Goal: Task Accomplishment & Management: Complete application form

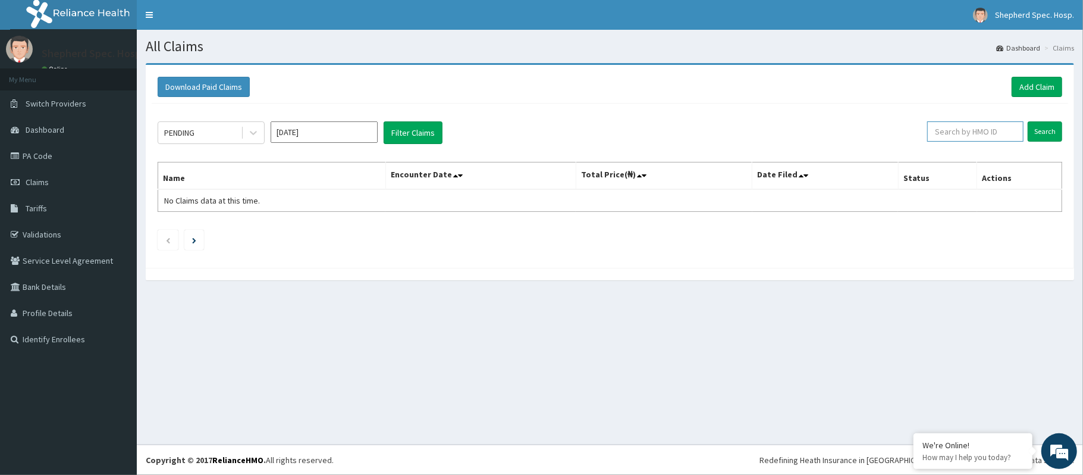
click at [991, 134] on input "text" at bounding box center [975, 131] width 96 height 20
type input "g"
type input "GMT/10249/A"
click at [1047, 127] on input "Search" at bounding box center [1045, 131] width 35 height 20
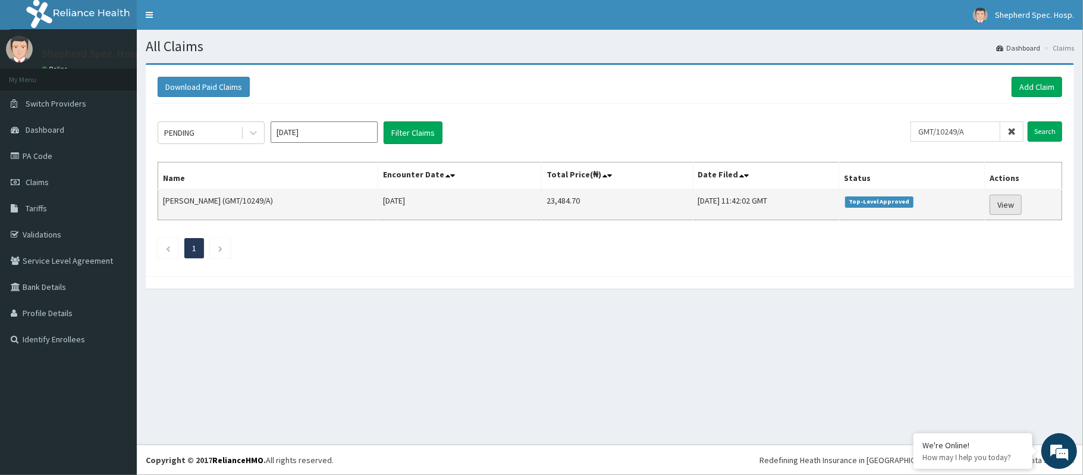
click at [1004, 203] on link "View" at bounding box center [1006, 205] width 32 height 20
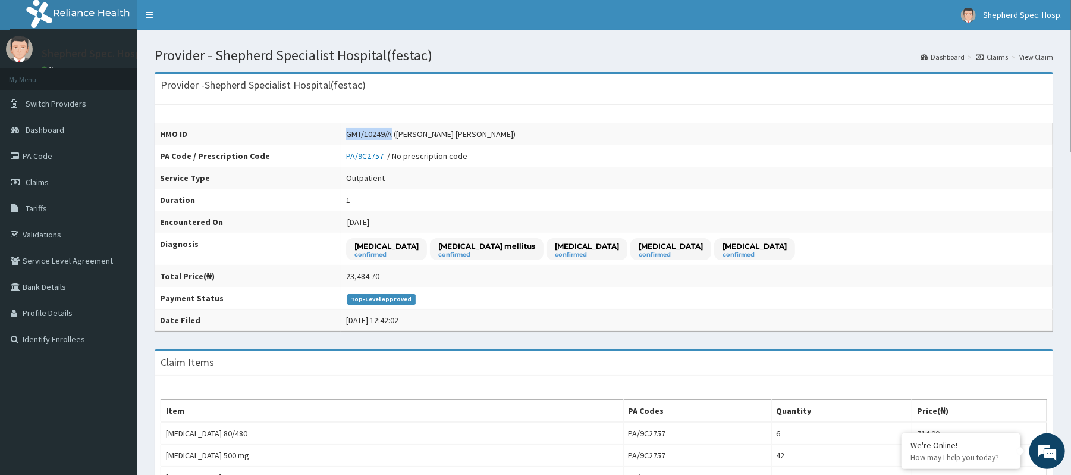
drag, startPoint x: 372, startPoint y: 136, endPoint x: 324, endPoint y: 133, distance: 48.8
click at [341, 133] on td "GMT/10249/A (Paul Obinna OGAZI)" at bounding box center [697, 134] width 712 height 22
copy div "GMT/10249/A"
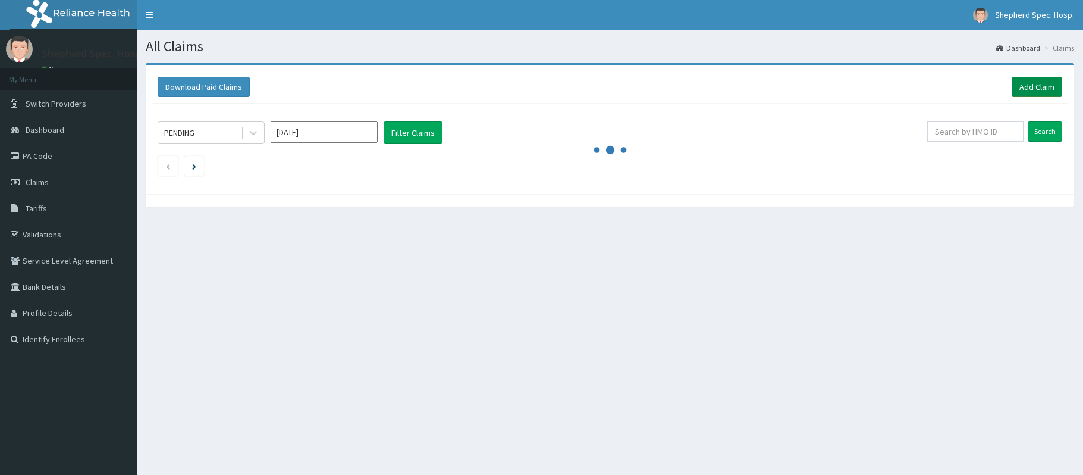
click at [1026, 90] on link "Add Claim" at bounding box center [1037, 87] width 51 height 20
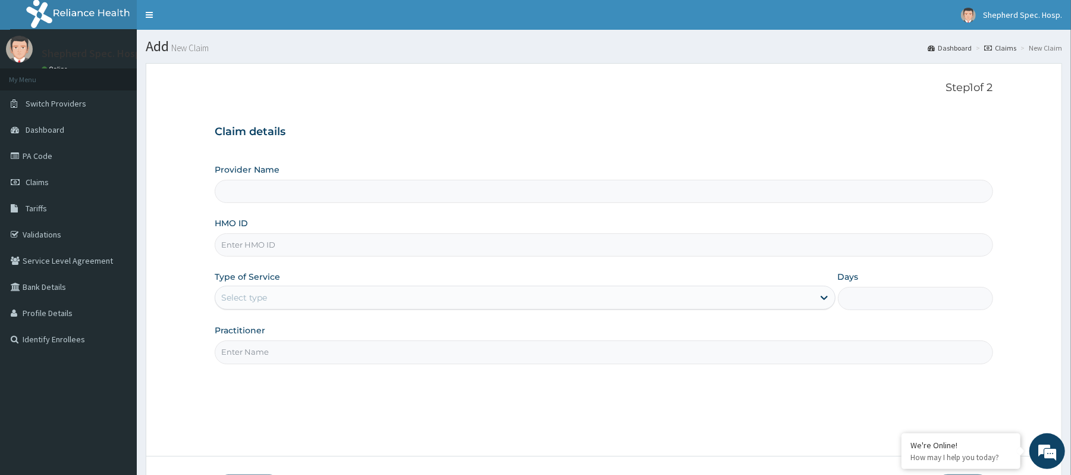
paste input "BLK/10001/A"
type input "BLK/10001/A"
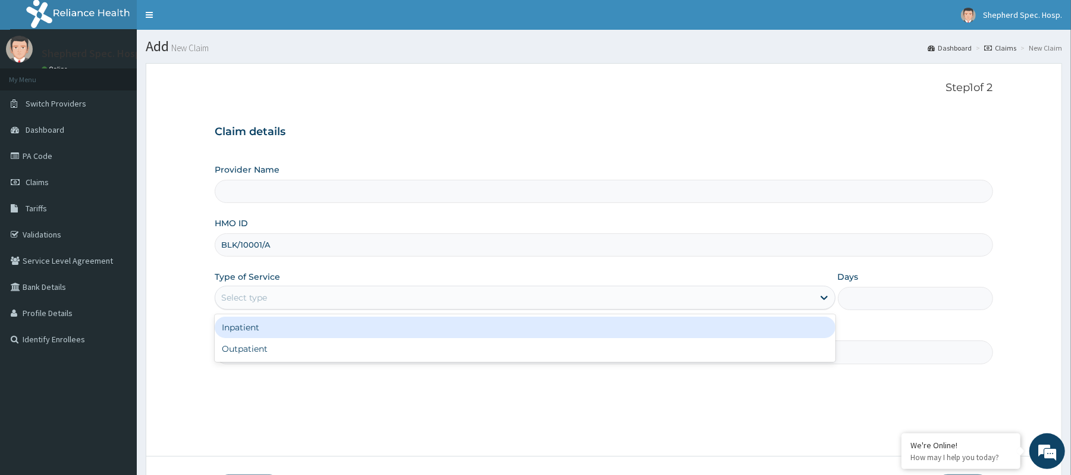
type input "Shepherd Specialist Hospital(festac)"
click at [305, 303] on div "Select type" at bounding box center [514, 297] width 598 height 19
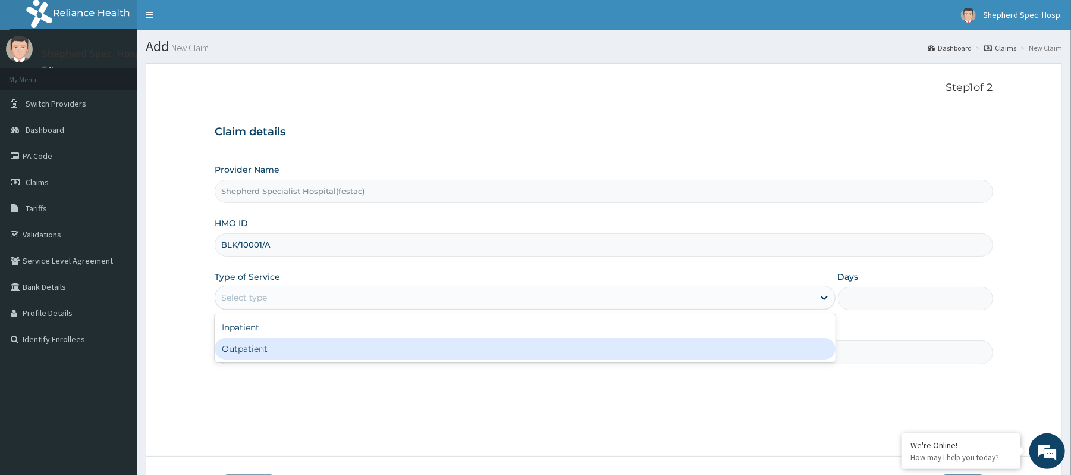
click at [296, 349] on div "Outpatient" at bounding box center [525, 348] width 620 height 21
type input "1"
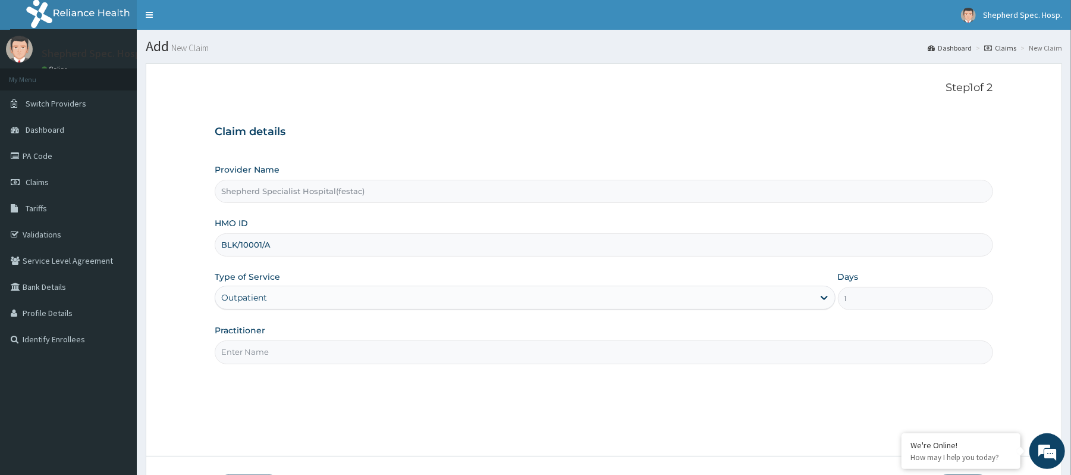
click at [298, 346] on input "Practitioner" at bounding box center [604, 351] width 778 height 23
type input "DR [PERSON_NAME]"
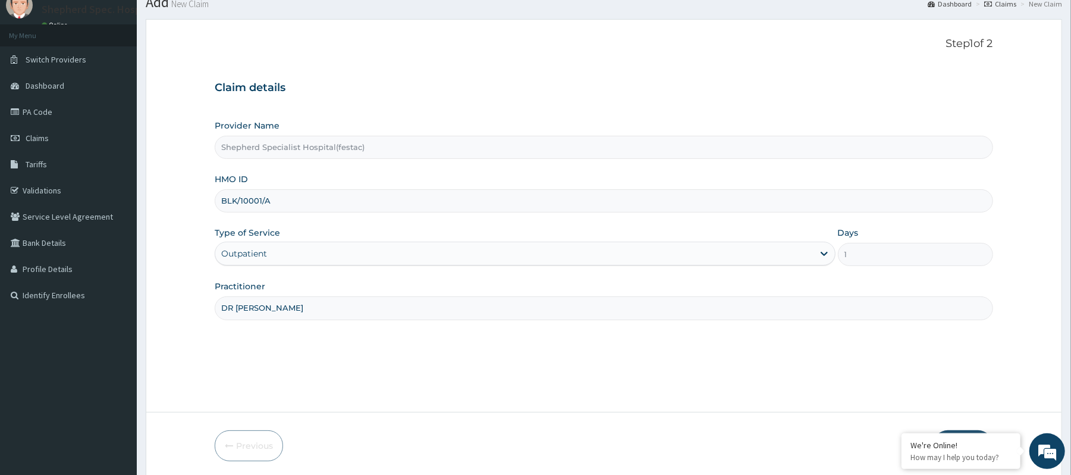
scroll to position [89, 0]
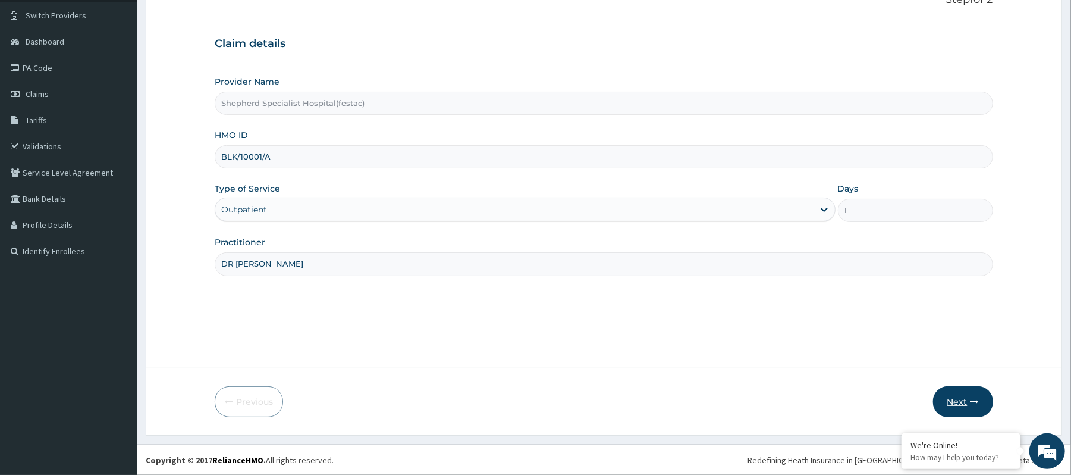
click at [970, 416] on button "Next" at bounding box center [963, 401] width 60 height 31
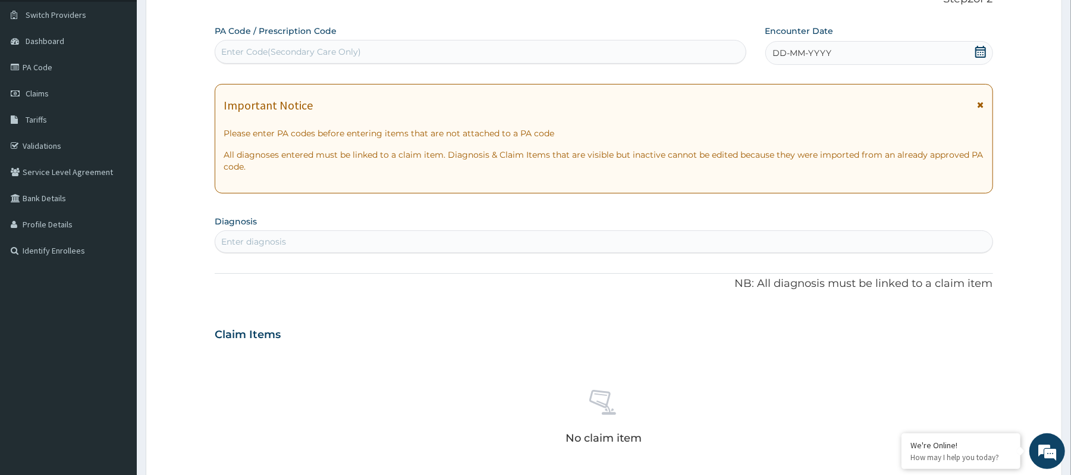
scroll to position [0, 0]
click at [356, 42] on div "Enter Code(Secondary Care Only)" at bounding box center [480, 51] width 530 height 19
paste input "PA/02F49D"
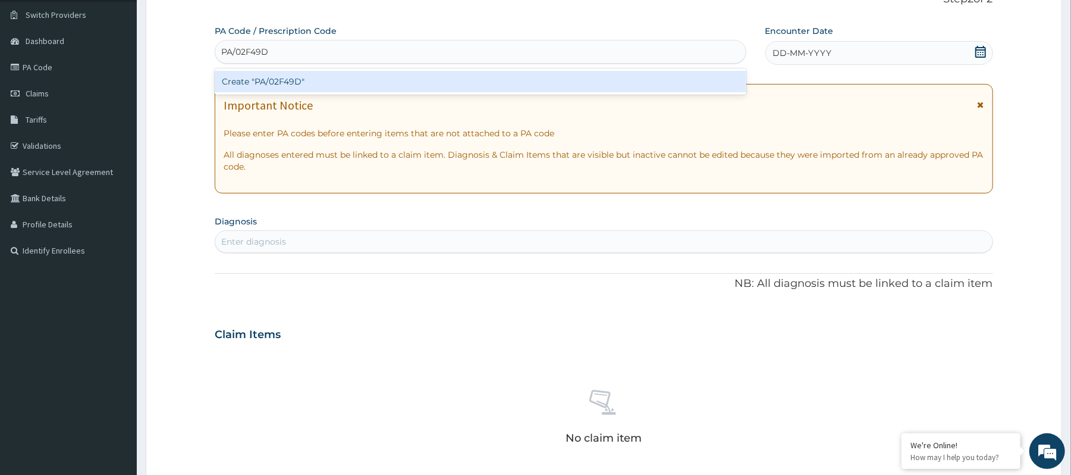
type input "PA/02F49D"
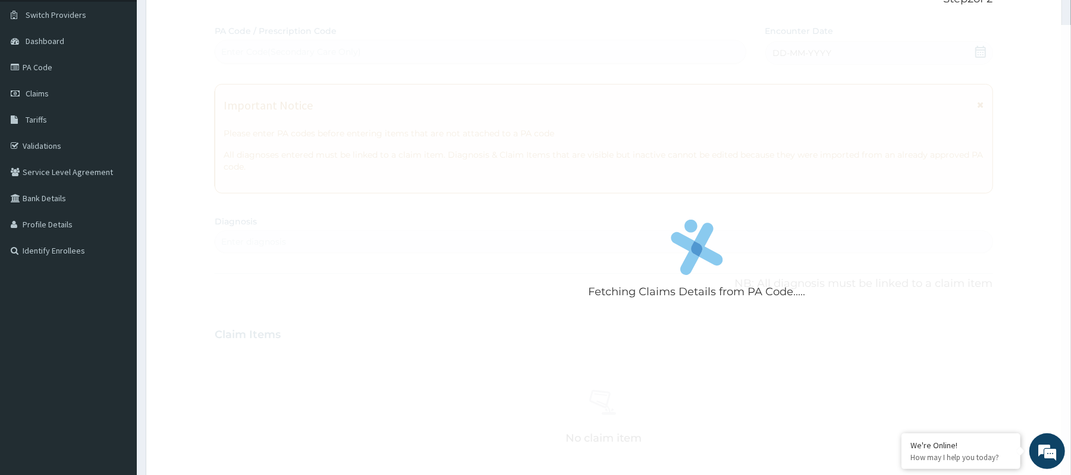
click at [188, 111] on form "Step 2 of 2 Fetching Claims Details from PA Code..... PA Code / Prescription Co…" at bounding box center [604, 350] width 917 height 752
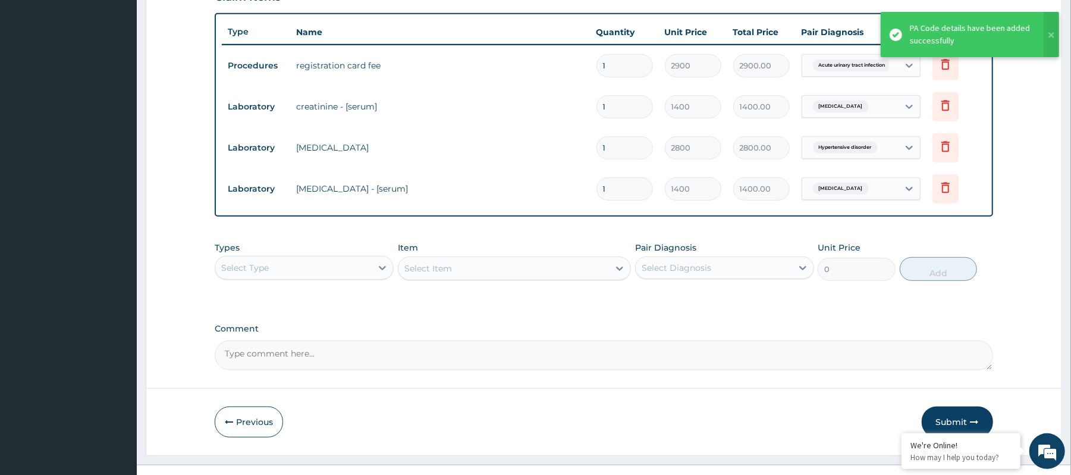
scroll to position [450, 0]
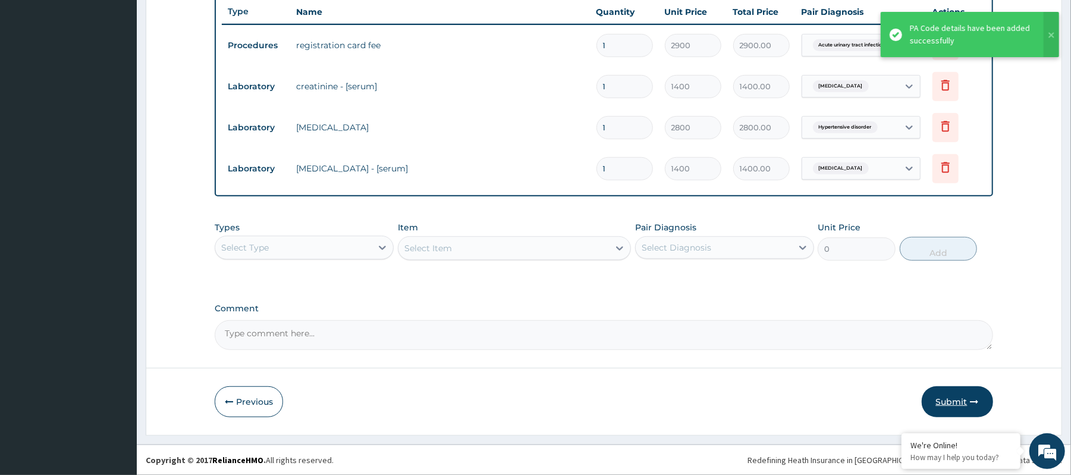
click at [955, 388] on button "Submit" at bounding box center [957, 401] width 71 height 31
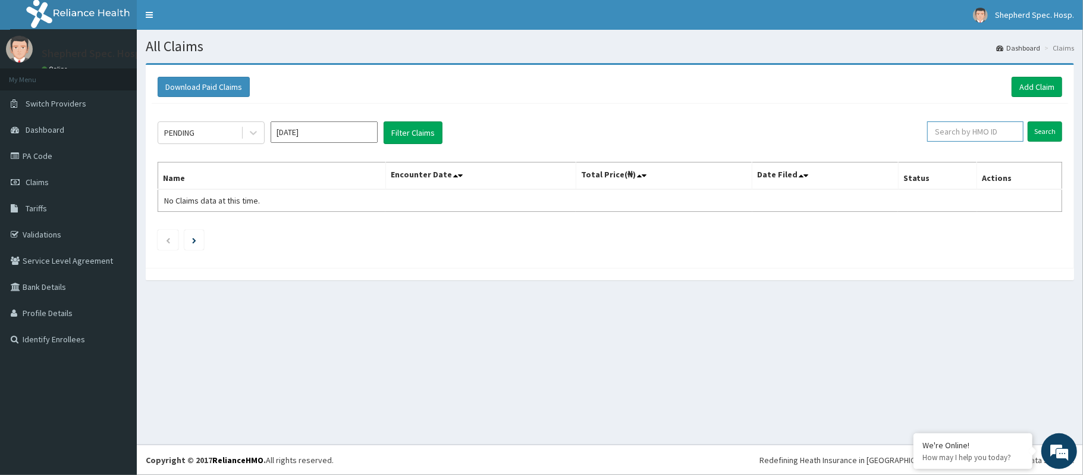
click at [949, 123] on input "text" at bounding box center [975, 131] width 96 height 20
click at [1058, 132] on input "Search" at bounding box center [1045, 131] width 35 height 20
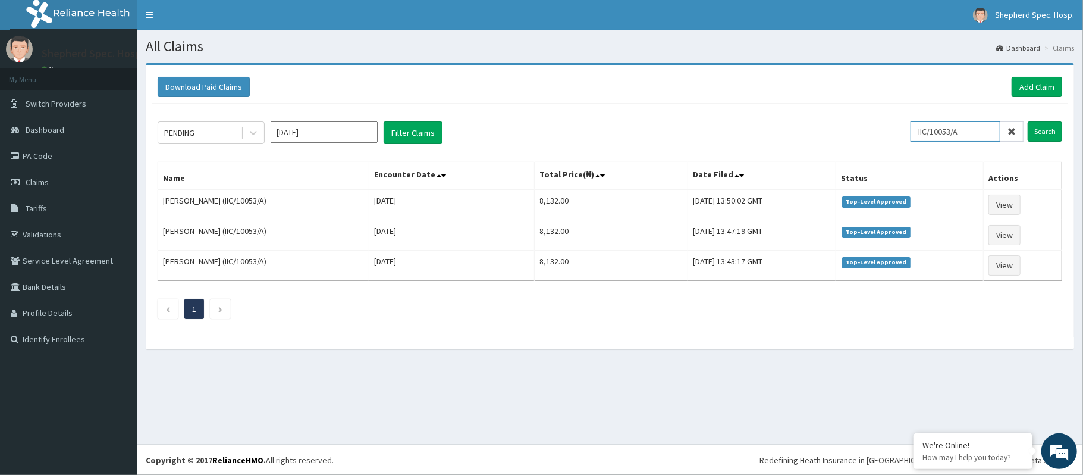
drag, startPoint x: 966, startPoint y: 132, endPoint x: 919, endPoint y: 129, distance: 47.7
click at [919, 129] on input "IIC/10053/A" at bounding box center [956, 131] width 90 height 20
click at [1042, 134] on input "Search" at bounding box center [1045, 131] width 35 height 20
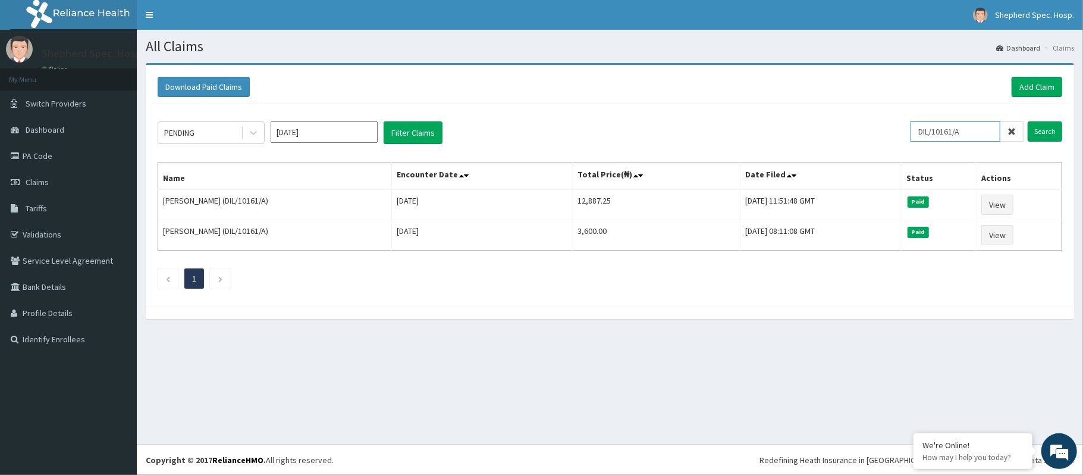
drag, startPoint x: 971, startPoint y: 130, endPoint x: 917, endPoint y: 132, distance: 54.8
click at [917, 132] on input "DIL/10161/A" at bounding box center [956, 131] width 90 height 20
paste input "nge/10032/a"
click at [1039, 130] on input "Search" at bounding box center [1045, 131] width 35 height 20
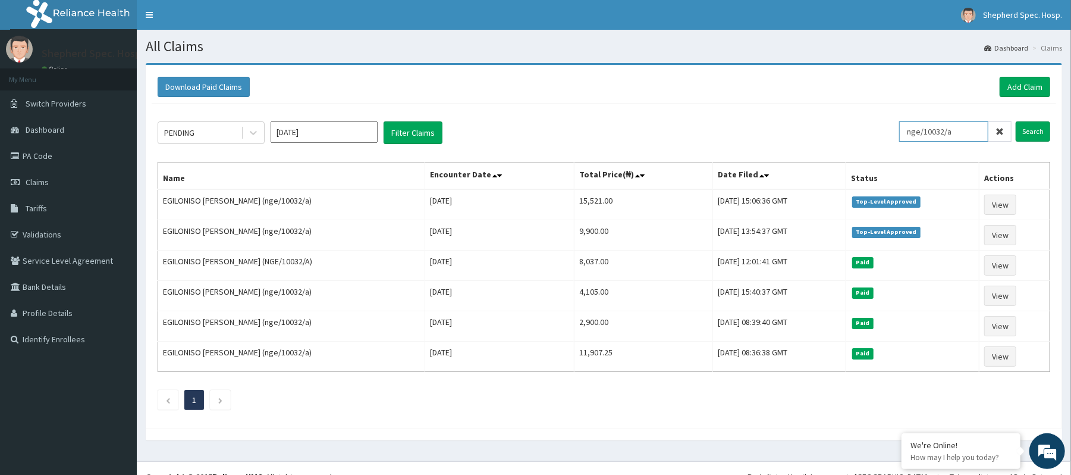
drag, startPoint x: 970, startPoint y: 131, endPoint x: 867, endPoint y: 131, distance: 102.3
click at [867, 131] on div "PENDING Aug 2025 Filter Claims nge/10032/a Search" at bounding box center [604, 132] width 893 height 23
paste input "RUY/10036/F"
click at [1026, 131] on input "Search" at bounding box center [1033, 131] width 35 height 20
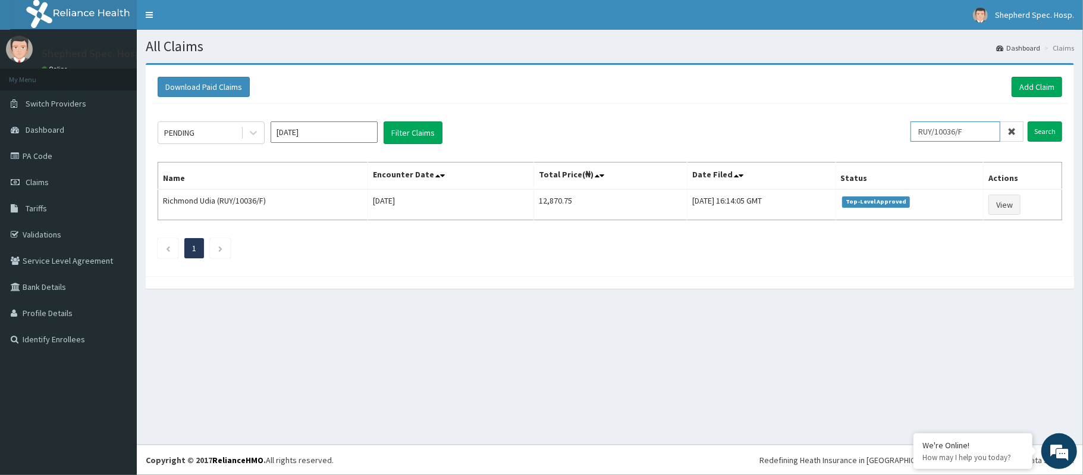
drag, startPoint x: 997, startPoint y: 138, endPoint x: 869, endPoint y: 120, distance: 129.2
click at [869, 120] on div "PENDING Aug 2025 Filter Claims RUY/10036/F Search Name Encounter Date Total Pri…" at bounding box center [610, 187] width 917 height 167
paste input "OPN/10038/A"
type input "OPN/10038/A"
click at [1049, 137] on input "Search" at bounding box center [1045, 131] width 35 height 20
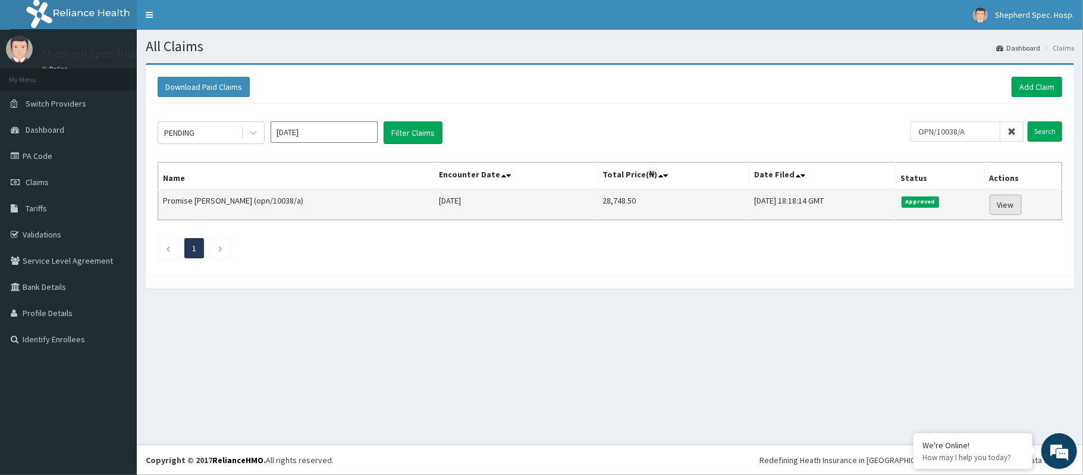
click at [1005, 208] on link "View" at bounding box center [1006, 205] width 32 height 20
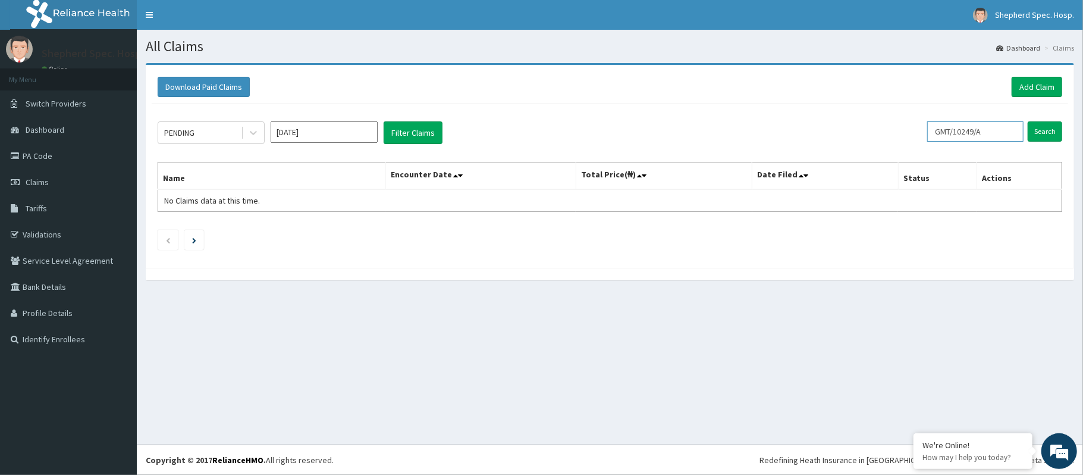
drag, startPoint x: 993, startPoint y: 132, endPoint x: 910, endPoint y: 131, distance: 82.7
click at [910, 131] on div "PENDING [DATE] Filter Claims GMT/10249/A Search" at bounding box center [610, 132] width 905 height 23
type input "DIL/10161/A"
click at [1049, 127] on input "Search" at bounding box center [1045, 131] width 35 height 20
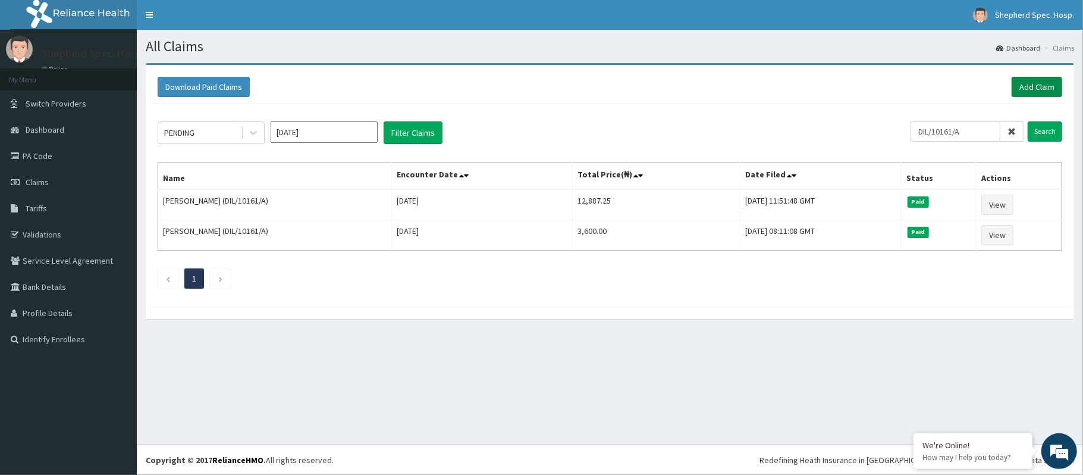
click at [1055, 92] on link "Add Claim" at bounding box center [1037, 87] width 51 height 20
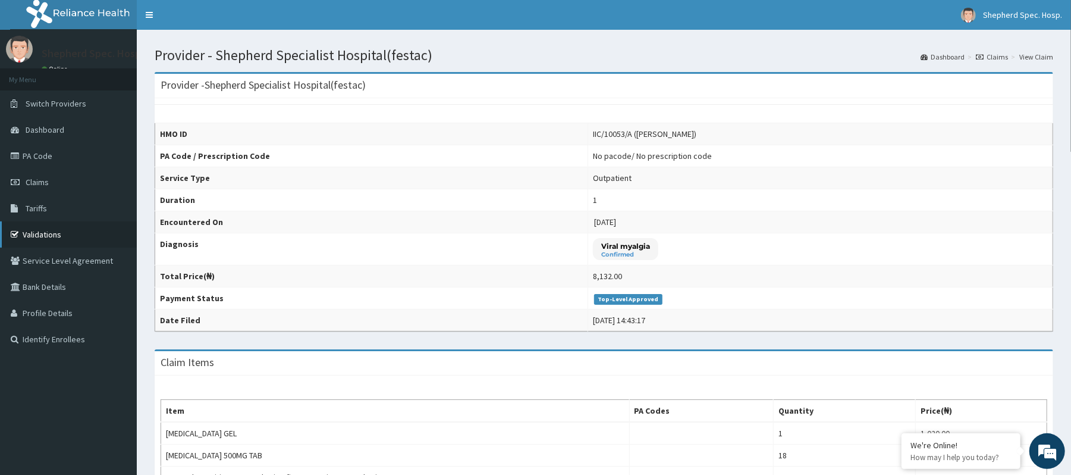
click at [29, 222] on link "Validations" at bounding box center [68, 234] width 137 height 26
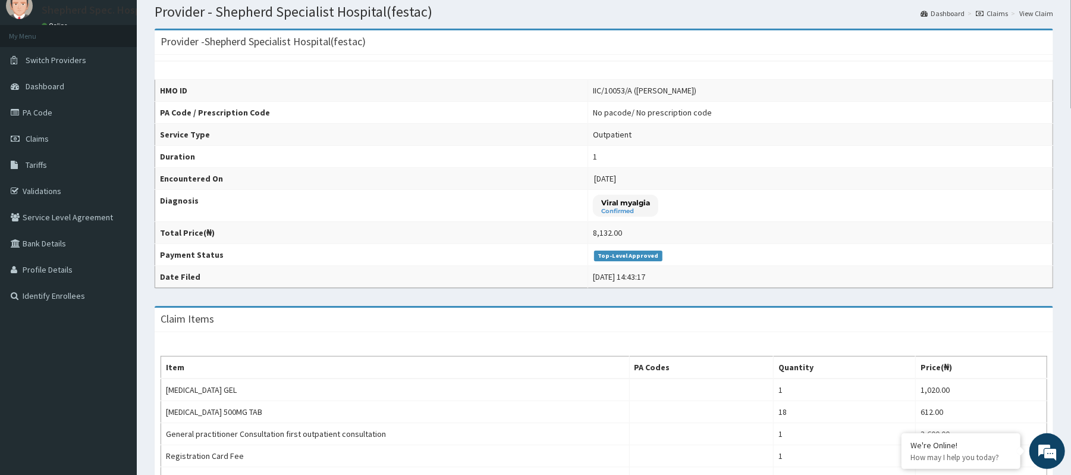
scroll to position [79, 0]
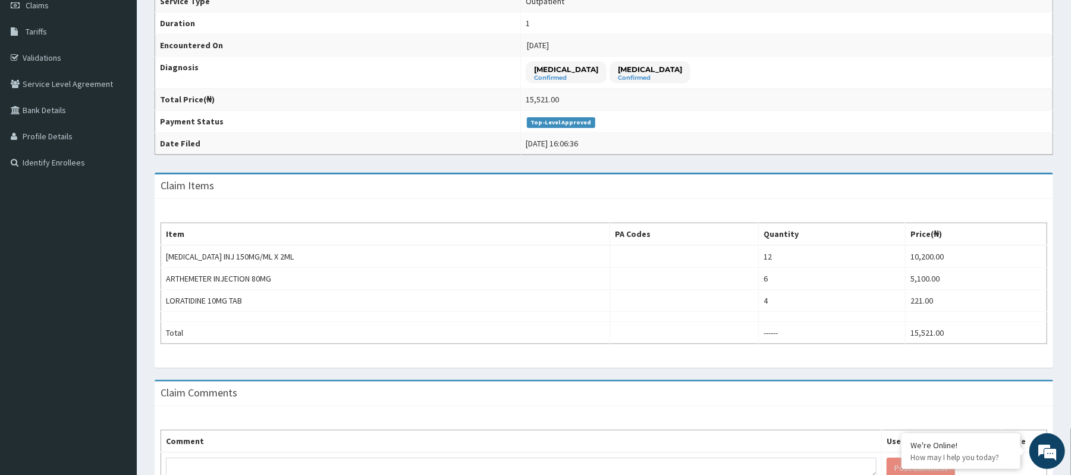
scroll to position [238, 0]
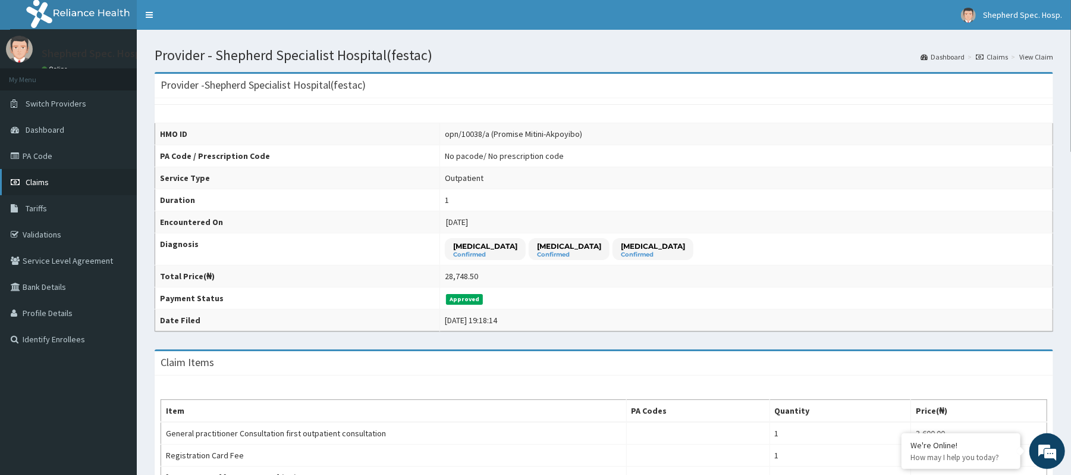
click at [51, 177] on link "Claims" at bounding box center [68, 182] width 137 height 26
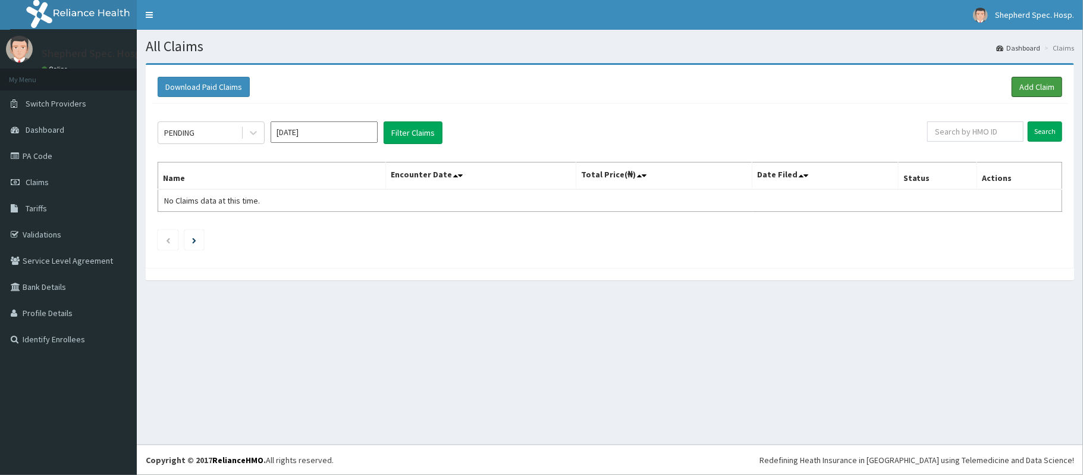
click at [1033, 94] on link "Add Claim" at bounding box center [1037, 87] width 51 height 20
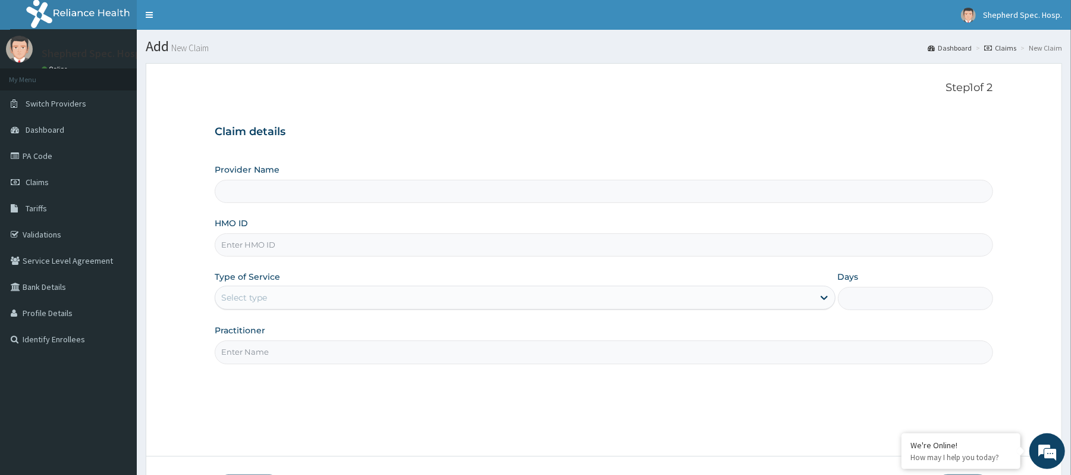
click at [497, 238] on input "HMO ID" at bounding box center [604, 244] width 778 height 23
paste input "GMT/10249/A"
type input "GMT/10249/A"
type input "Shepherd Specialist Hospital(festac)"
type input "GMT/10249/A"
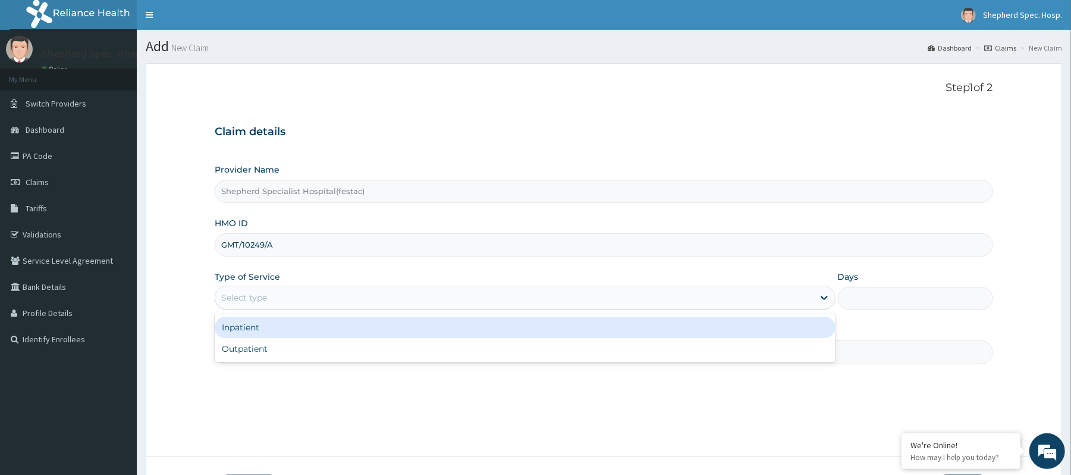
click at [420, 302] on div "Select type" at bounding box center [514, 297] width 598 height 19
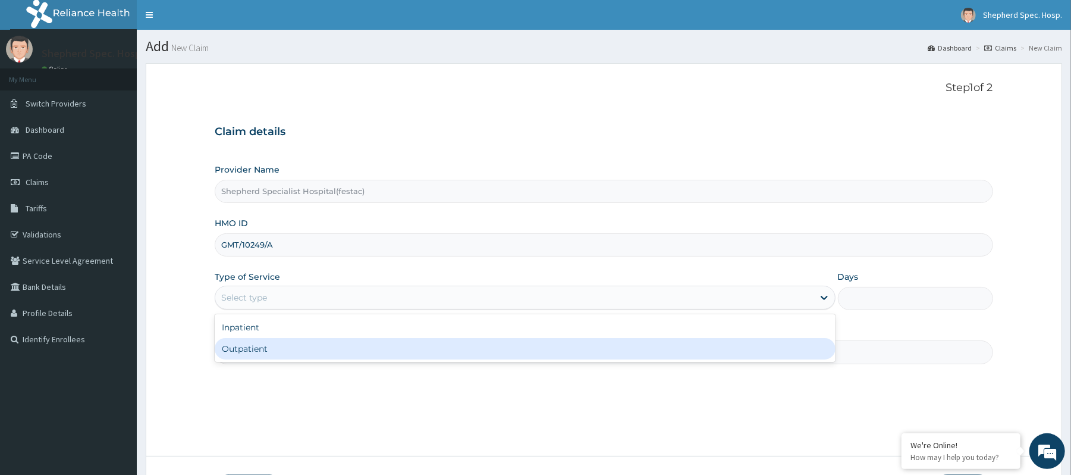
click at [416, 348] on div "Outpatient" at bounding box center [525, 348] width 620 height 21
type input "1"
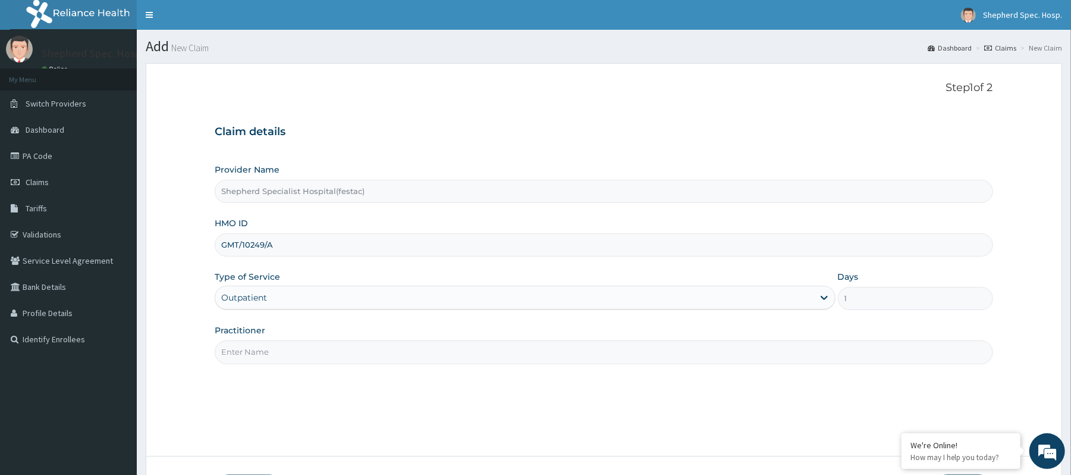
click at [372, 358] on input "Practitioner" at bounding box center [604, 351] width 778 height 23
type input "DR CHRIS"
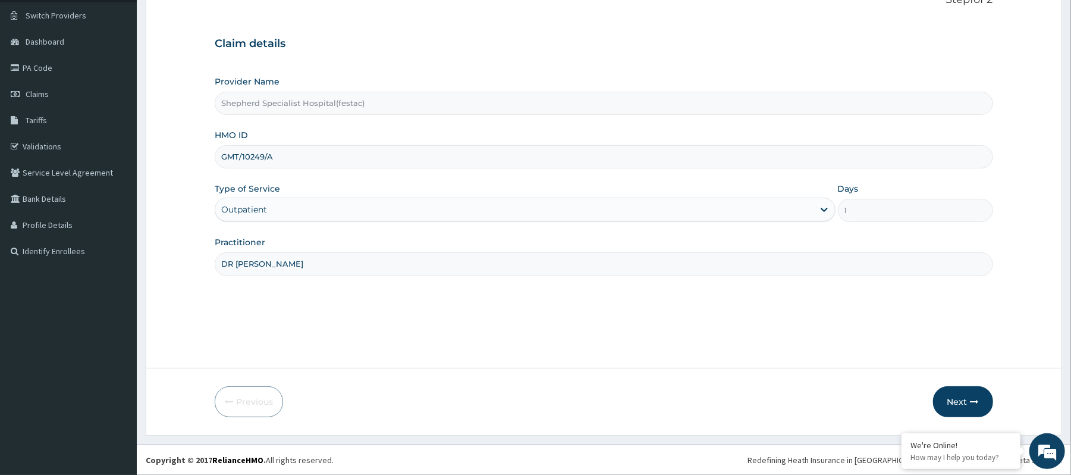
scroll to position [89, 0]
click at [948, 391] on button "Next" at bounding box center [963, 401] width 60 height 31
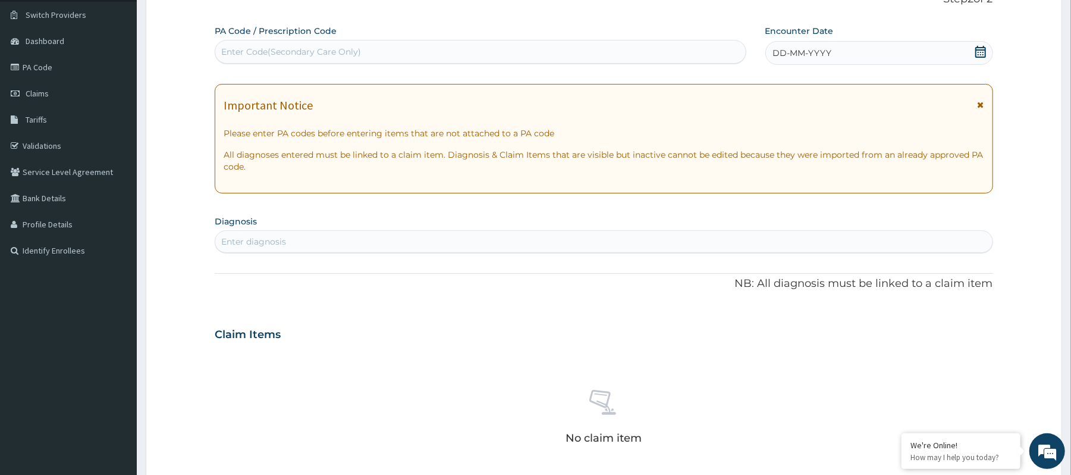
click at [659, 52] on div "Enter Code(Secondary Care Only)" at bounding box center [480, 51] width 530 height 19
paste input "PA/57188C"
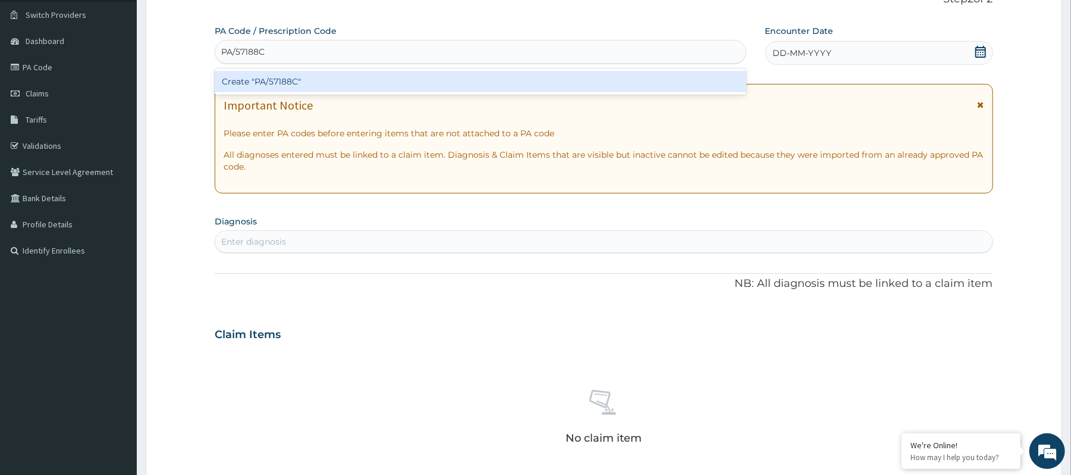
type input "PA/57188C"
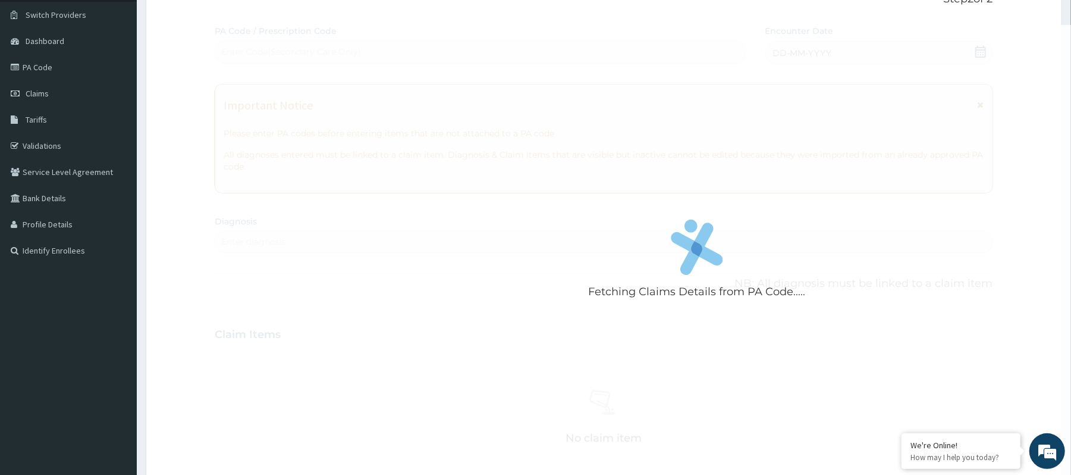
click at [400, 18] on div "Step 2 of 2 Fetching Claims Details from PA Code..... PA Code / Prescription Co…" at bounding box center [604, 317] width 778 height 648
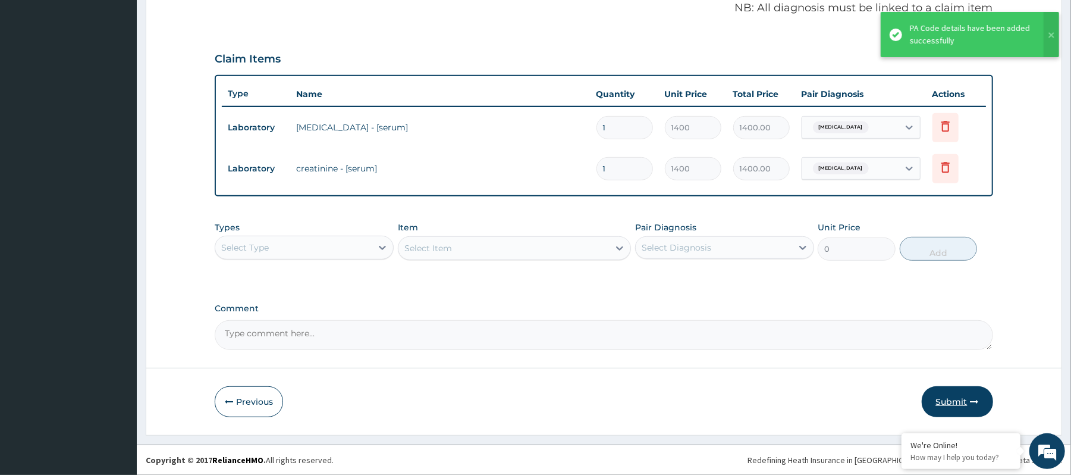
click at [964, 398] on button "Submit" at bounding box center [957, 401] width 71 height 31
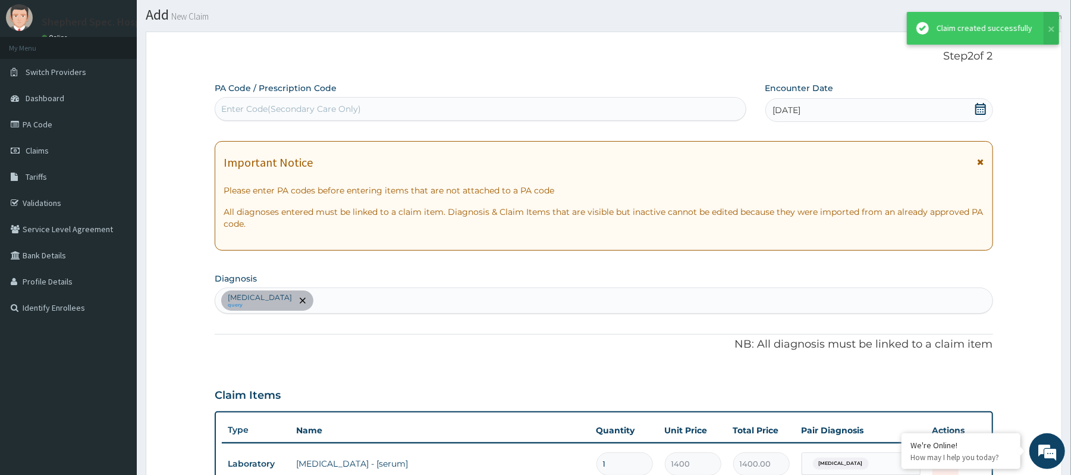
scroll to position [368, 0]
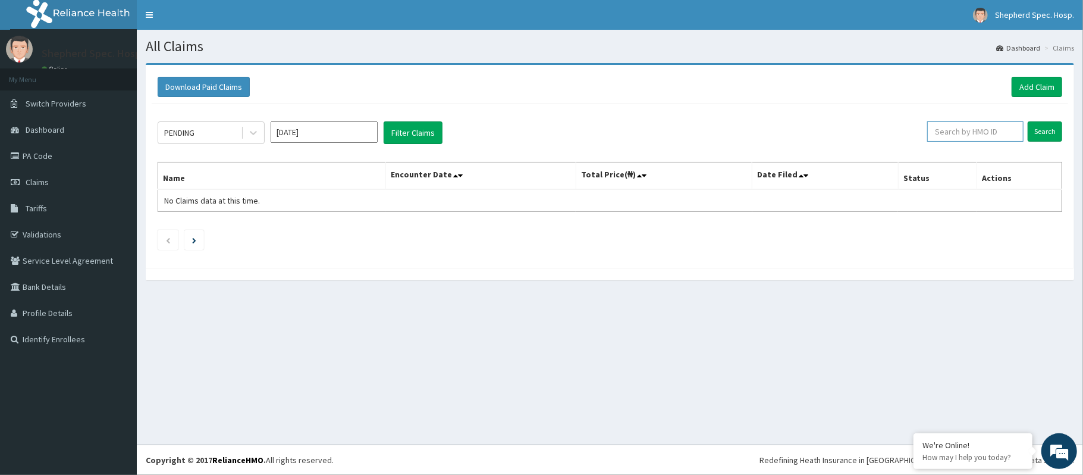
click at [952, 136] on input "text" at bounding box center [975, 131] width 96 height 20
paste input "OPN/10038/A"
type input "OPN/10038/A"
click at [1065, 136] on div "PENDING [DATE] Filter Claims OPN/10038/A Search Name Encounter Date Total Price…" at bounding box center [610, 183] width 917 height 158
click at [1055, 134] on input "Search" at bounding box center [1045, 131] width 35 height 20
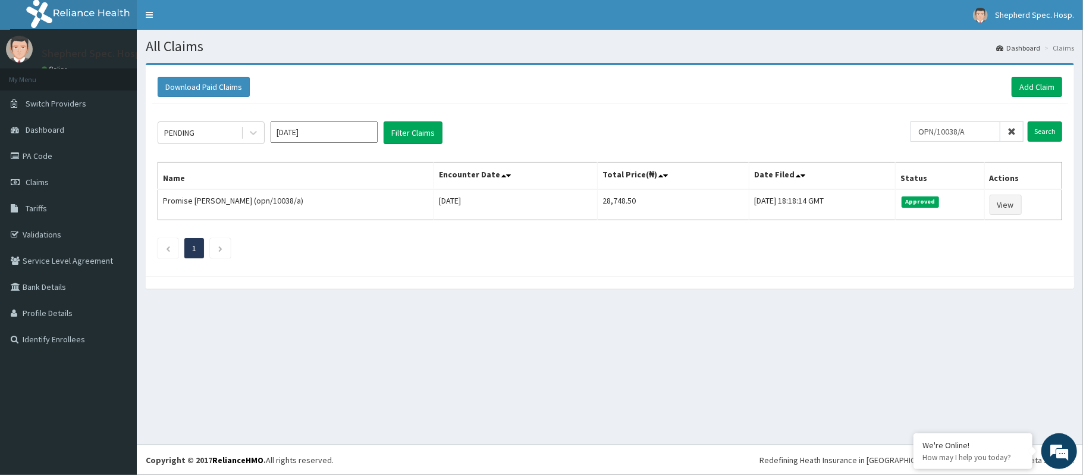
click at [1016, 129] on icon at bounding box center [1012, 131] width 8 height 8
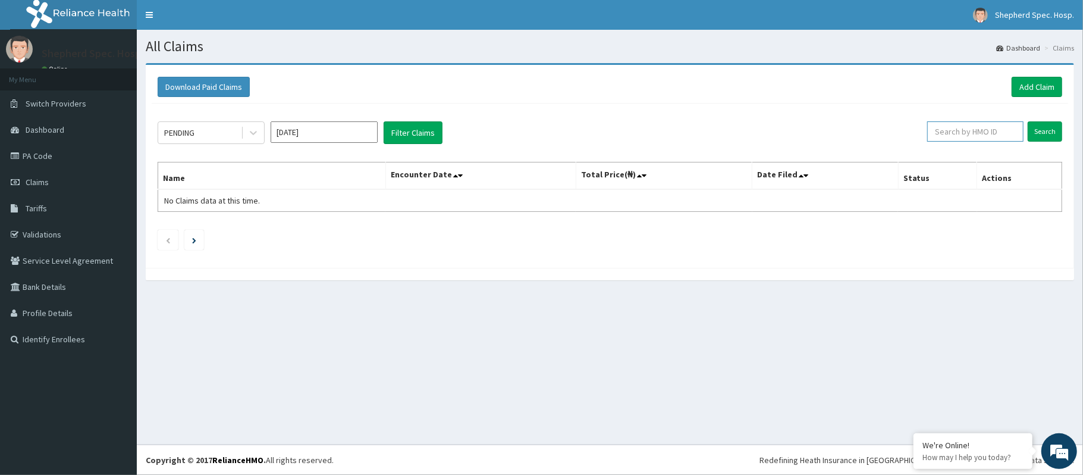
click at [979, 131] on input "text" at bounding box center [975, 131] width 96 height 20
paste input "DIL/10161/A"
click at [1066, 129] on div "PENDING Aug 2025 Filter Claims DIL/10161/A Search Name Encounter Date Total Pri…" at bounding box center [610, 183] width 917 height 158
click at [1053, 131] on input "Search" at bounding box center [1045, 131] width 35 height 20
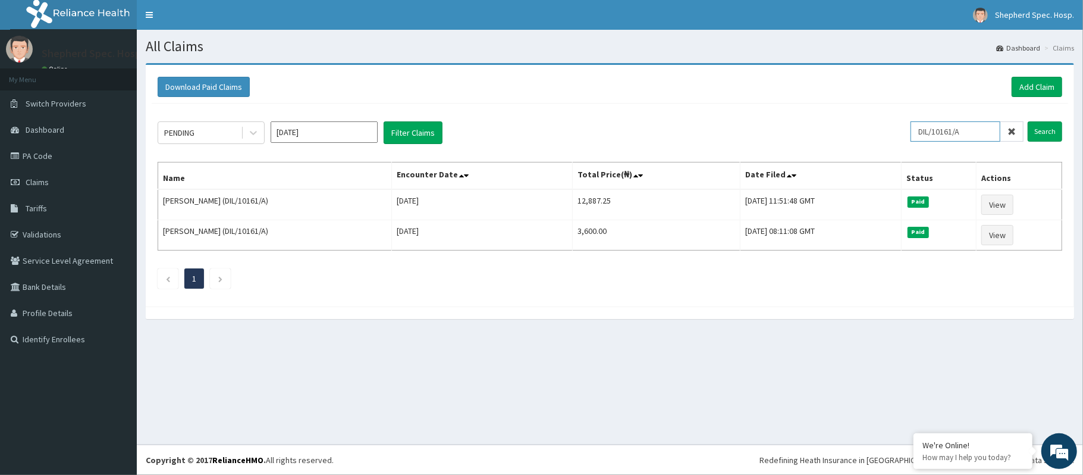
drag, startPoint x: 979, startPoint y: 134, endPoint x: 894, endPoint y: 132, distance: 85.7
click at [894, 132] on div "PENDING Aug 2025 Filter Claims DIL/10161/A Search" at bounding box center [610, 132] width 905 height 23
paste input "nge/10032/a"
type input "nge/10032/a"
click at [1043, 130] on input "Search" at bounding box center [1045, 131] width 35 height 20
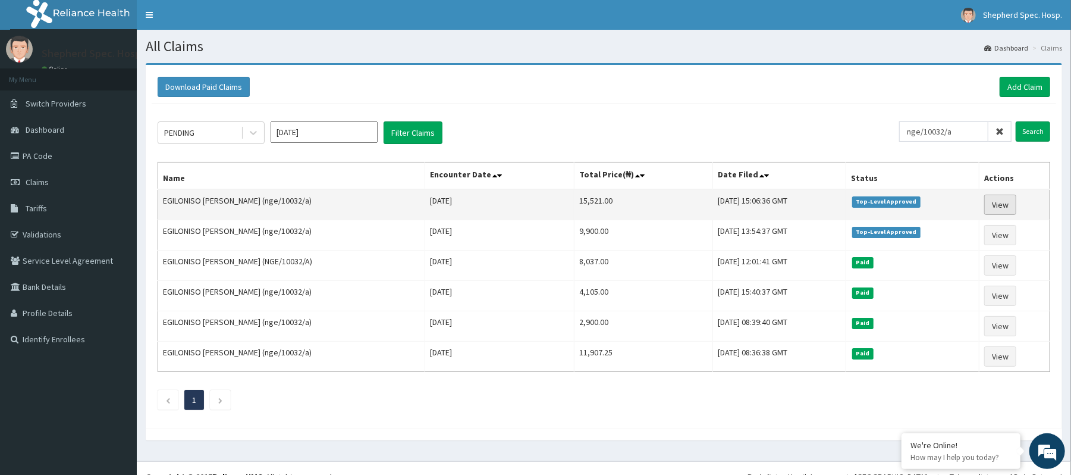
click at [994, 202] on link "View" at bounding box center [1001, 205] width 32 height 20
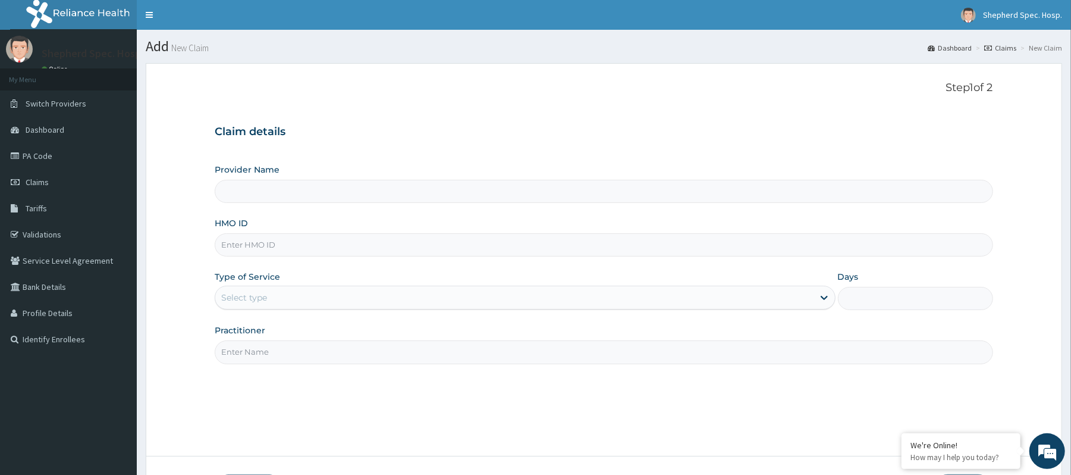
type input "Shepherd Specialist Hospital(festac)"
click at [425, 250] on input "HMO ID" at bounding box center [604, 244] width 778 height 23
type input "DIL/10161/A"
click at [459, 315] on div "Provider Name Shepherd Specialist Hospital(festac) HMO ID DIL/10161/A Type of S…" at bounding box center [604, 264] width 778 height 200
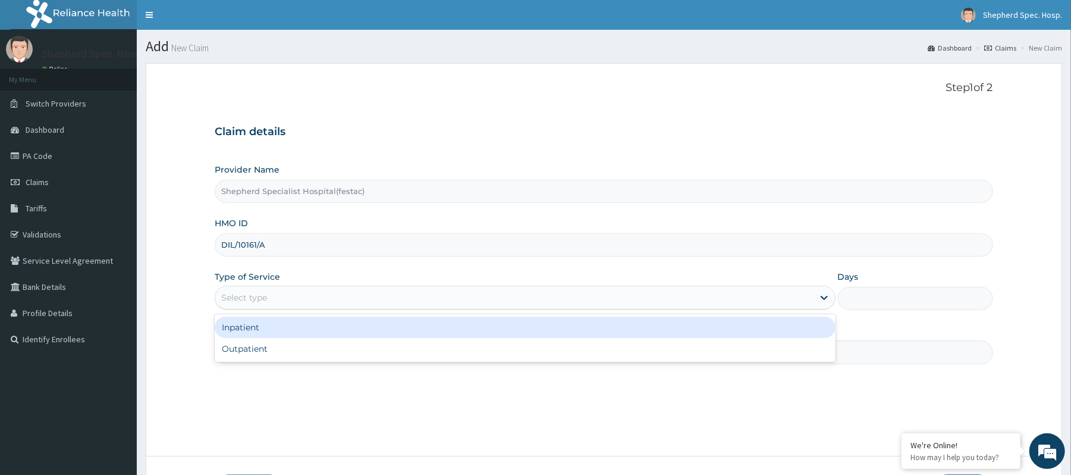
click at [460, 307] on div "Select type" at bounding box center [514, 297] width 598 height 19
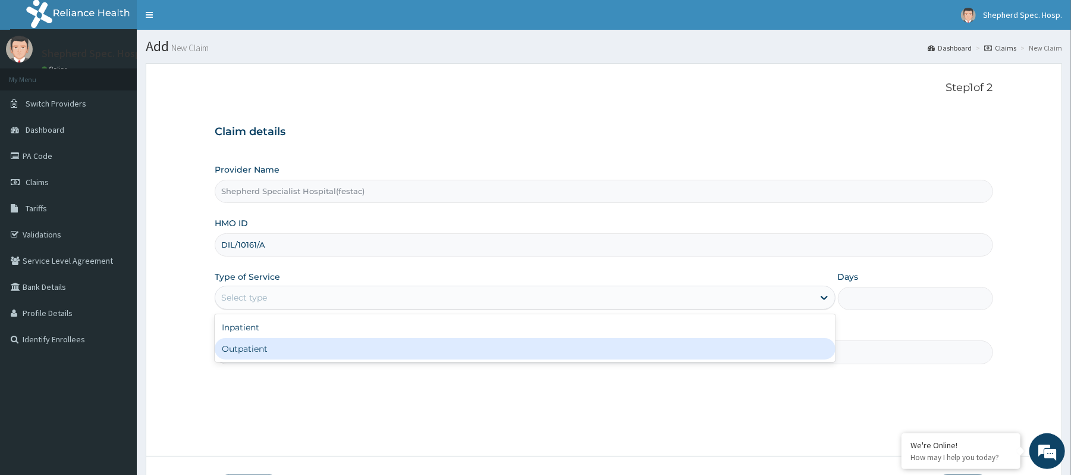
click at [445, 353] on div "Outpatient" at bounding box center [525, 348] width 620 height 21
type input "1"
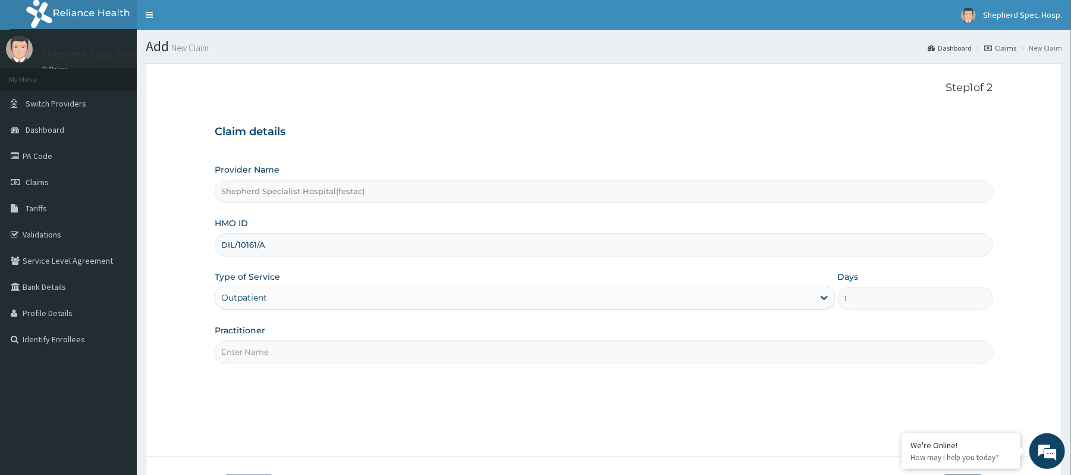
click at [445, 353] on input "Practitioner" at bounding box center [604, 351] width 778 height 23
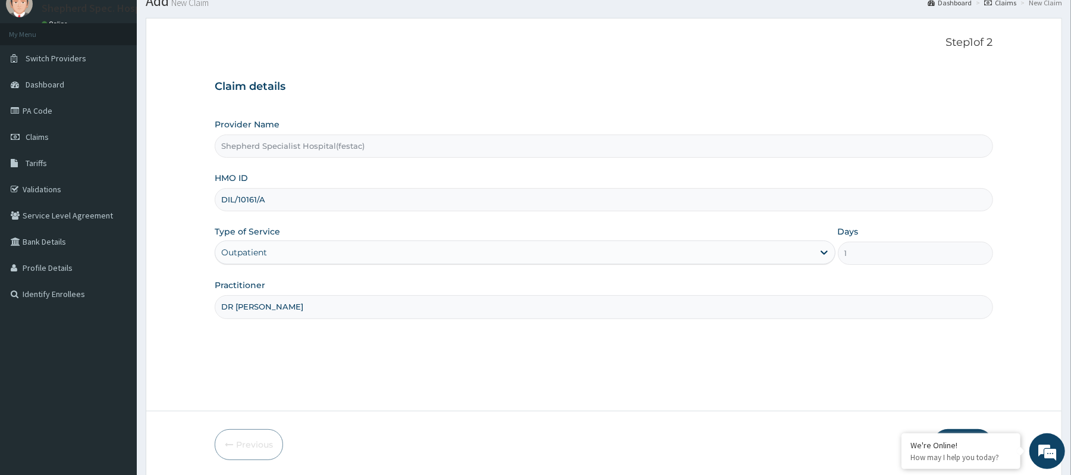
scroll to position [89, 0]
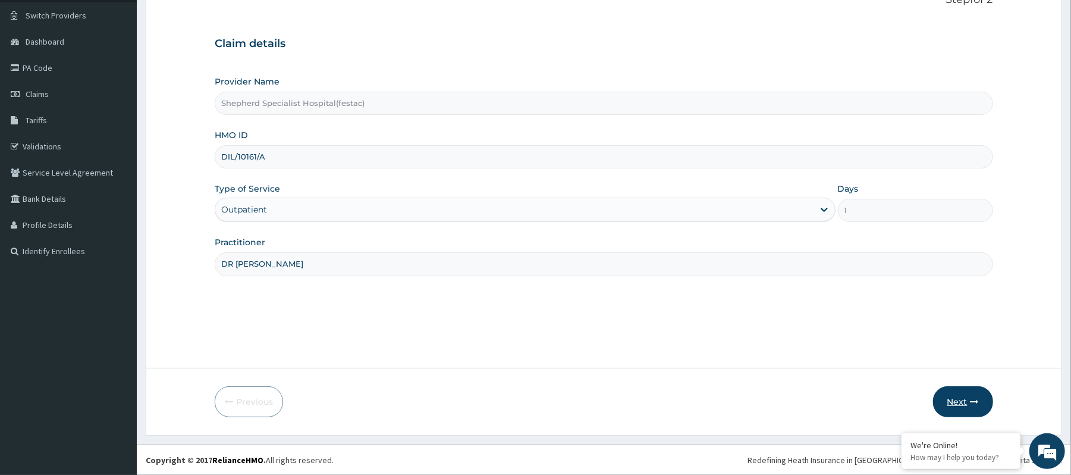
type input "DR [PERSON_NAME]"
click at [934, 396] on button "Next" at bounding box center [963, 401] width 60 height 31
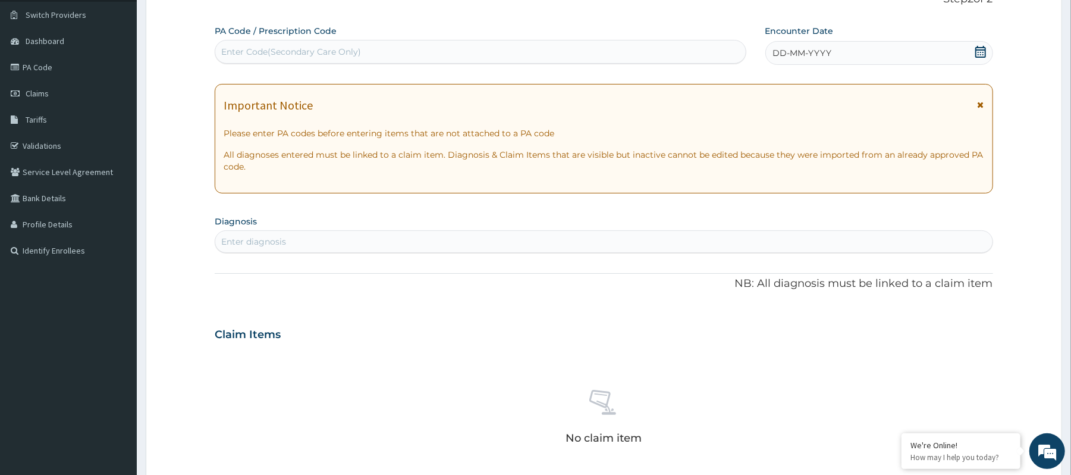
click at [892, 48] on div "DD-MM-YYYY" at bounding box center [880, 53] width 228 height 24
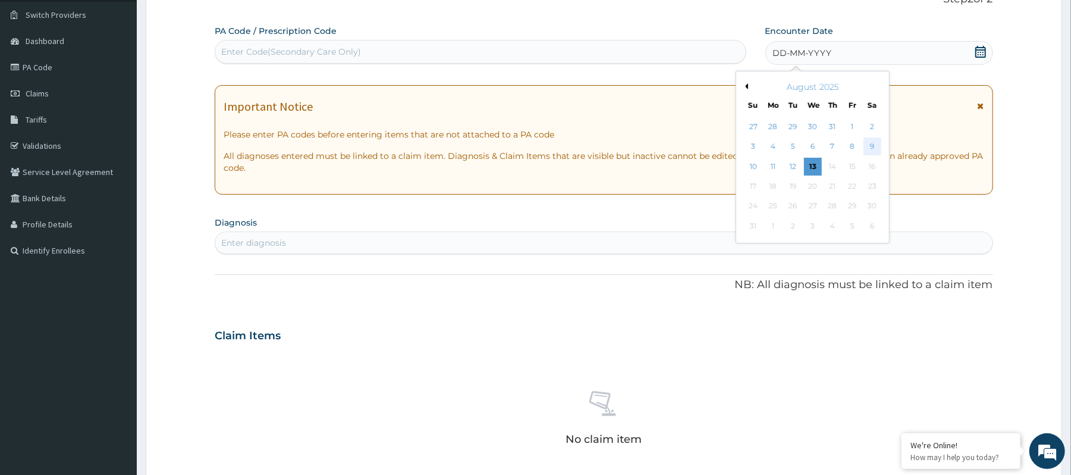
drag, startPoint x: 857, startPoint y: 143, endPoint x: 866, endPoint y: 146, distance: 9.8
click at [866, 146] on div "3 4 5 6 7 8 9" at bounding box center [813, 147] width 139 height 20
click at [867, 146] on div "9" at bounding box center [872, 147] width 18 height 18
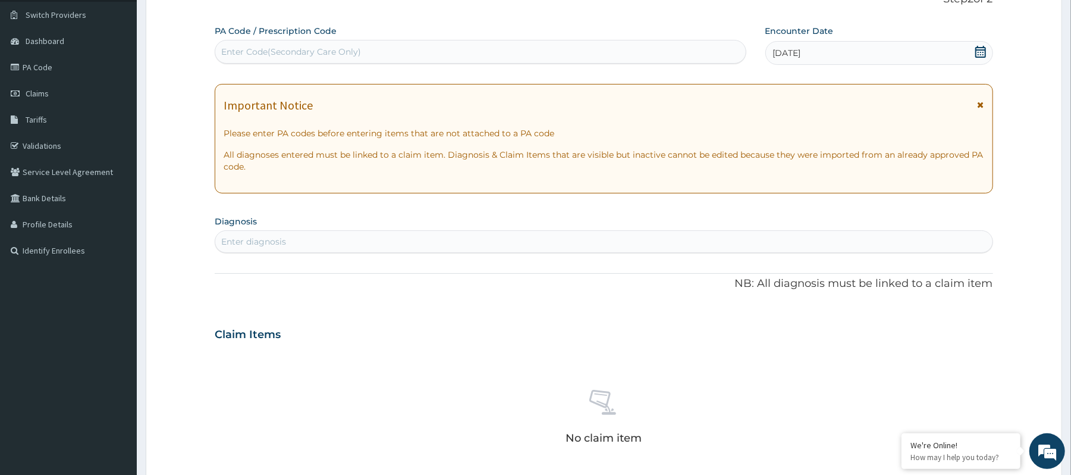
click at [534, 246] on div "Enter diagnosis" at bounding box center [603, 241] width 777 height 19
type input "GP C"
drag, startPoint x: 267, startPoint y: 248, endPoint x: 207, endPoint y: 239, distance: 60.2
click at [207, 239] on form "Step 2 of 2 PA Code / Prescription Code Enter Code(Secondary Care Only) Encount…" at bounding box center [604, 350] width 917 height 752
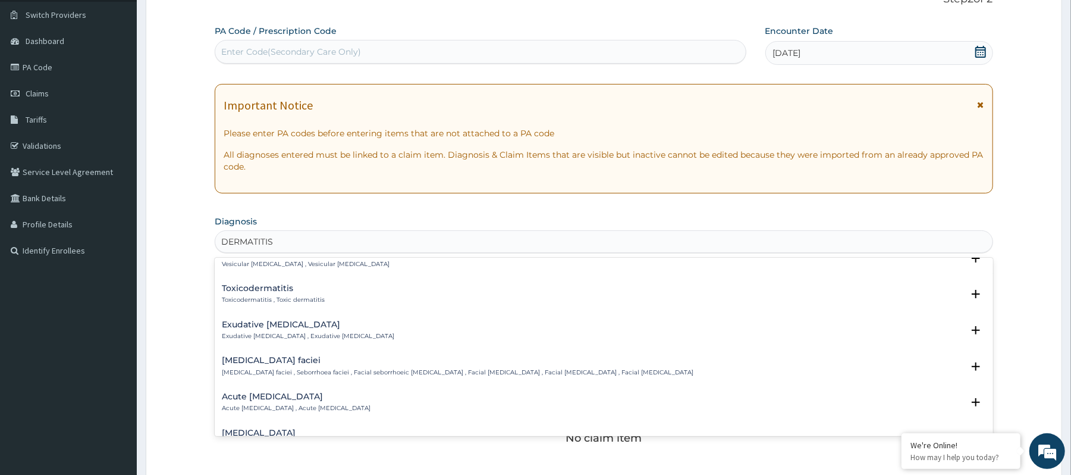
scroll to position [714, 0]
click at [225, 241] on input "DERMATITIS" at bounding box center [247, 242] width 53 height 12
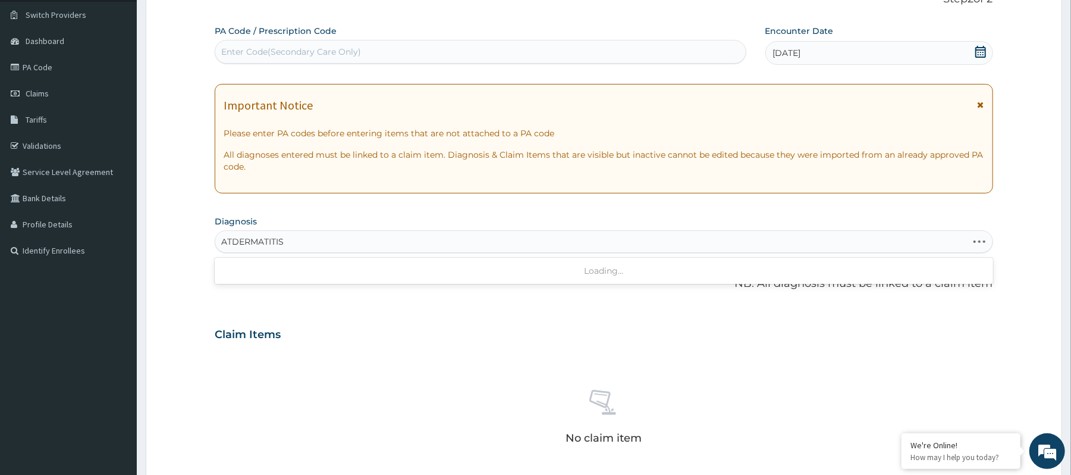
scroll to position [0, 0]
type input "ATOPIC DERMATITIS"
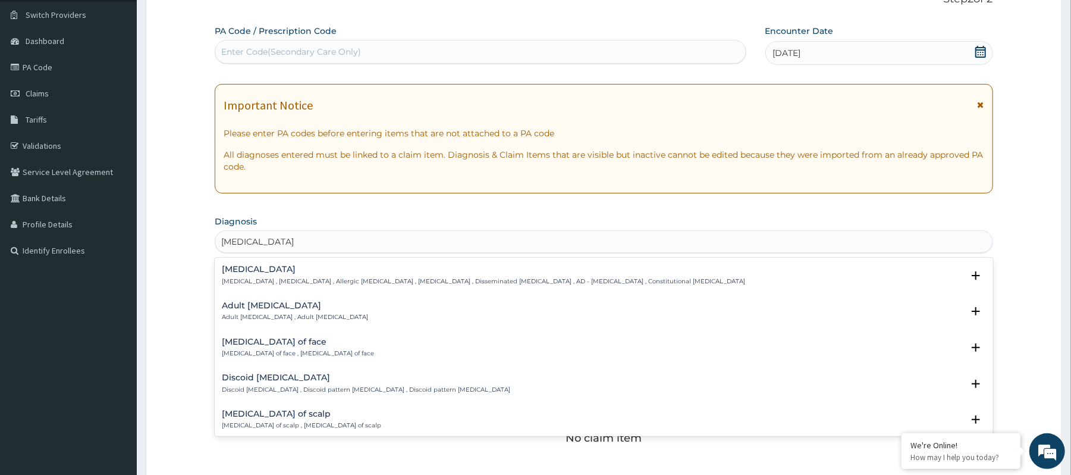
click at [271, 281] on p "Atopic dermatitis , Atopic eczema , Allergic eczema , Allergic dermatitis , Dis…" at bounding box center [484, 281] width 524 height 8
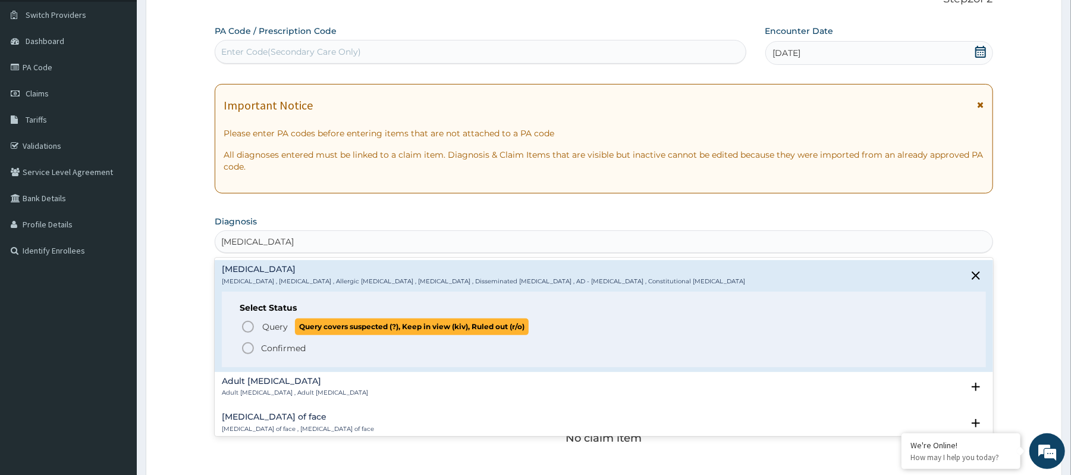
click at [274, 324] on span "Query" at bounding box center [275, 327] width 26 height 12
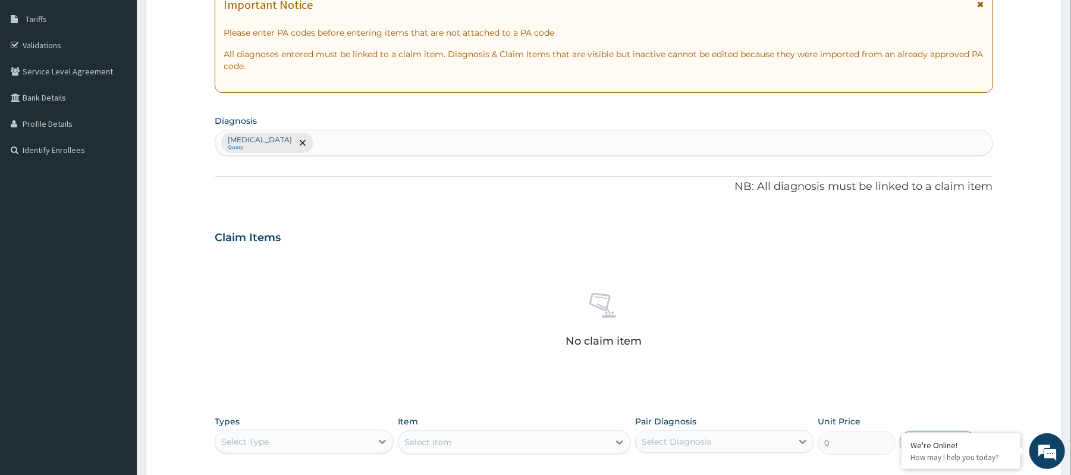
scroll to position [327, 0]
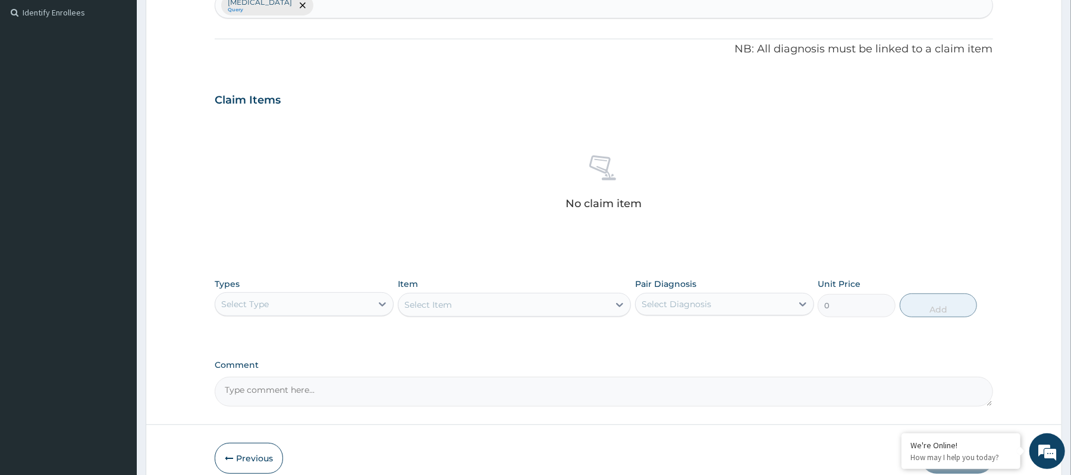
click at [333, 315] on div "Select Type" at bounding box center [304, 304] width 179 height 24
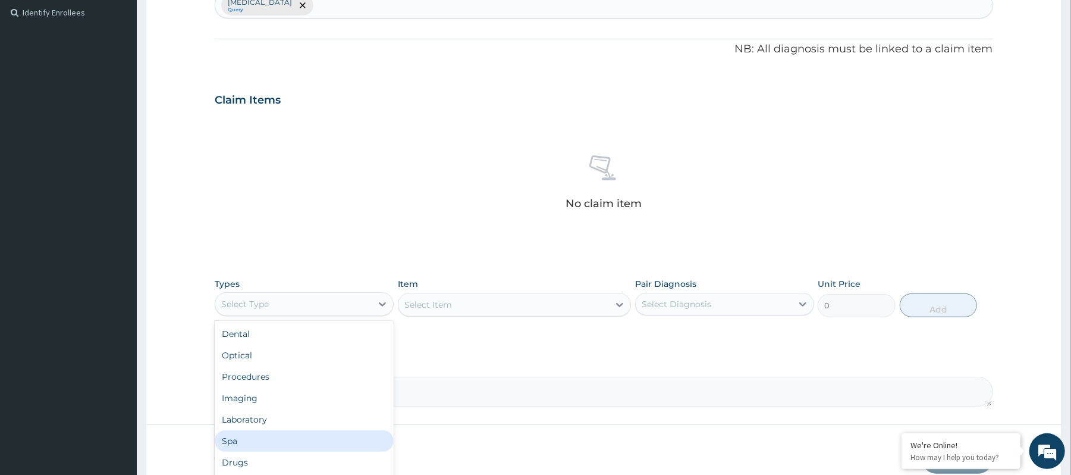
scroll to position [40, 0]
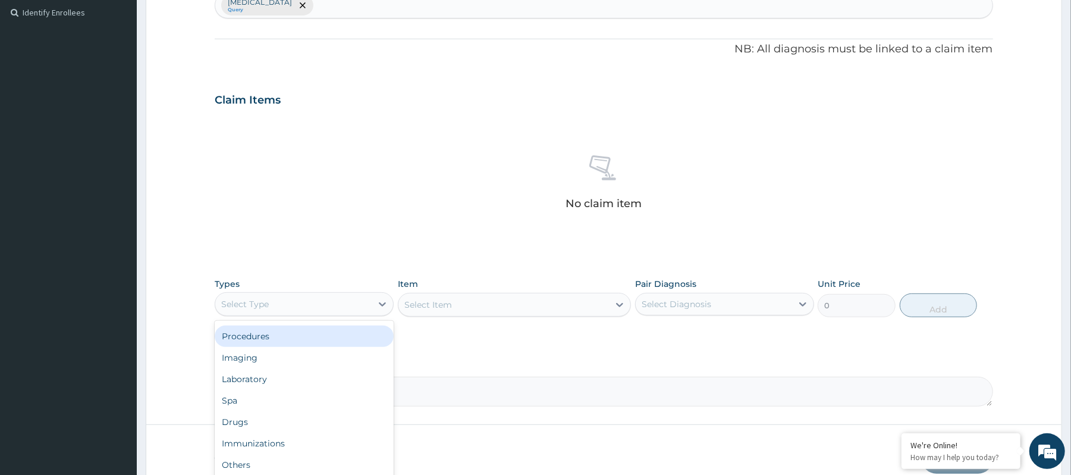
click at [294, 345] on div "Procedures" at bounding box center [304, 335] width 179 height 21
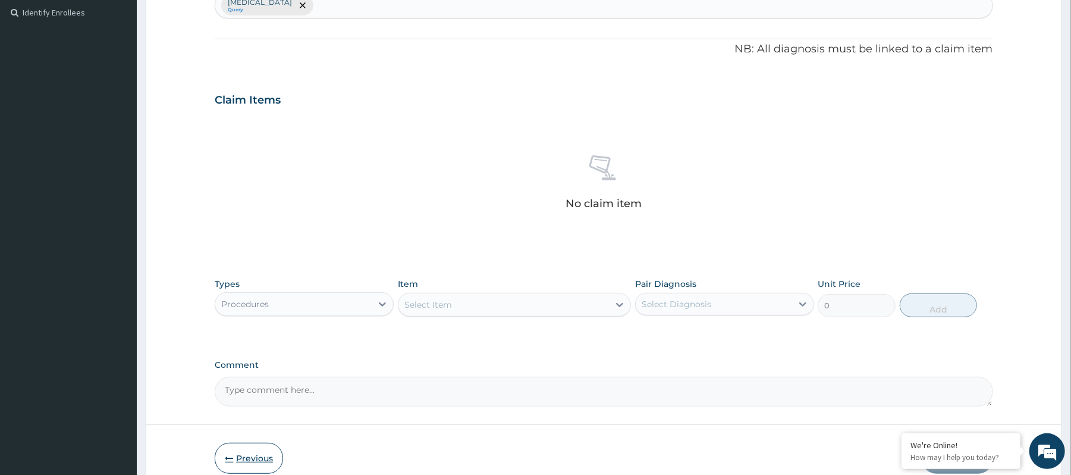
click at [257, 450] on button "Previous" at bounding box center [249, 458] width 68 height 31
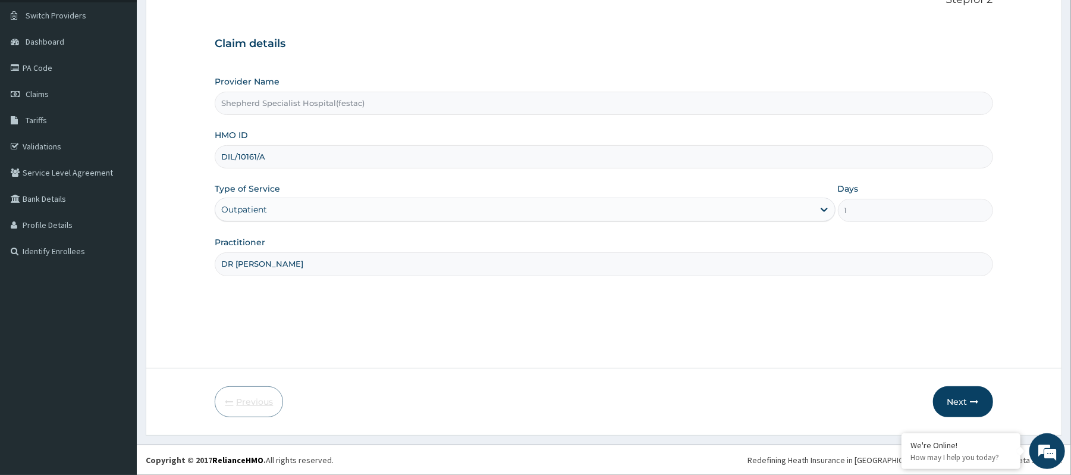
scroll to position [89, 0]
drag, startPoint x: 280, startPoint y: 165, endPoint x: 200, endPoint y: 167, distance: 79.8
click at [200, 167] on form "Step 1 of 2 Claim details Provider Name Shepherd Specialist Hospital(festac) HM…" at bounding box center [604, 205] width 917 height 460
click at [955, 396] on button "Next" at bounding box center [963, 401] width 60 height 31
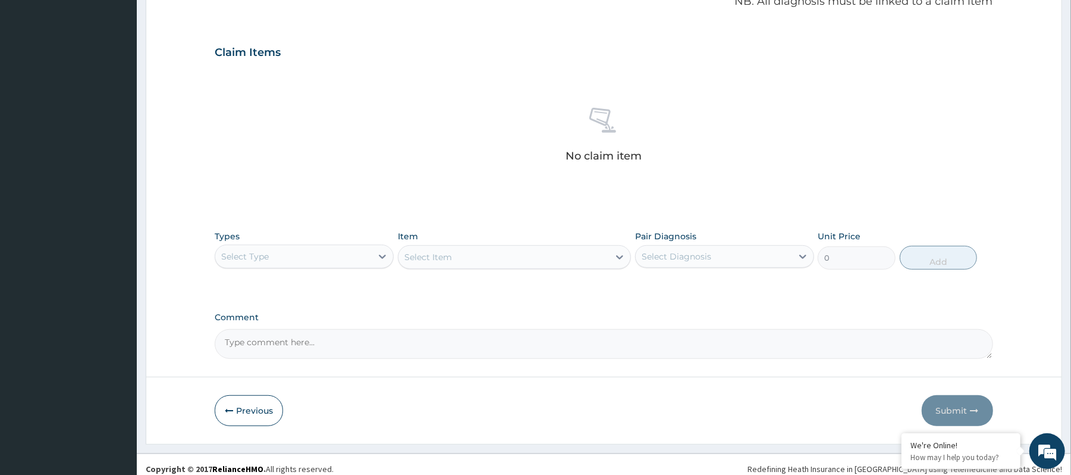
scroll to position [384, 0]
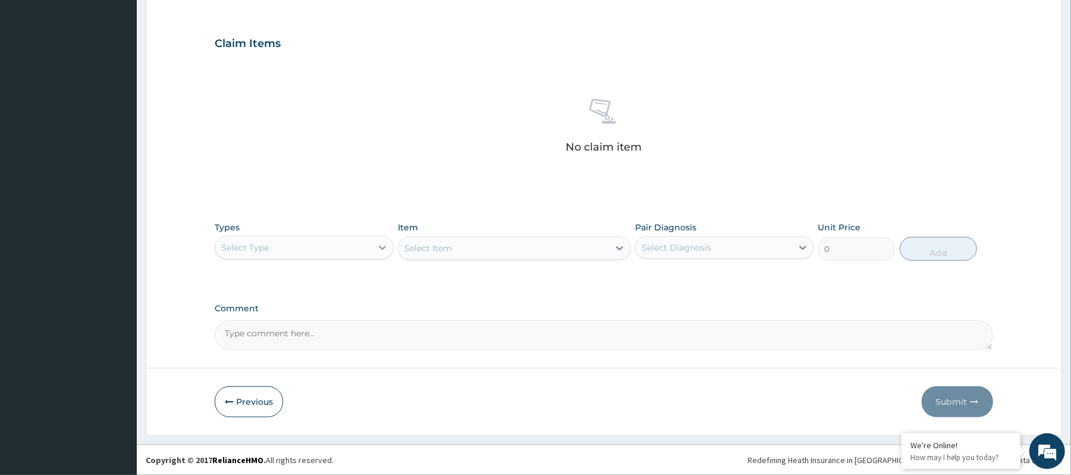
click at [372, 240] on div at bounding box center [382, 247] width 21 height 21
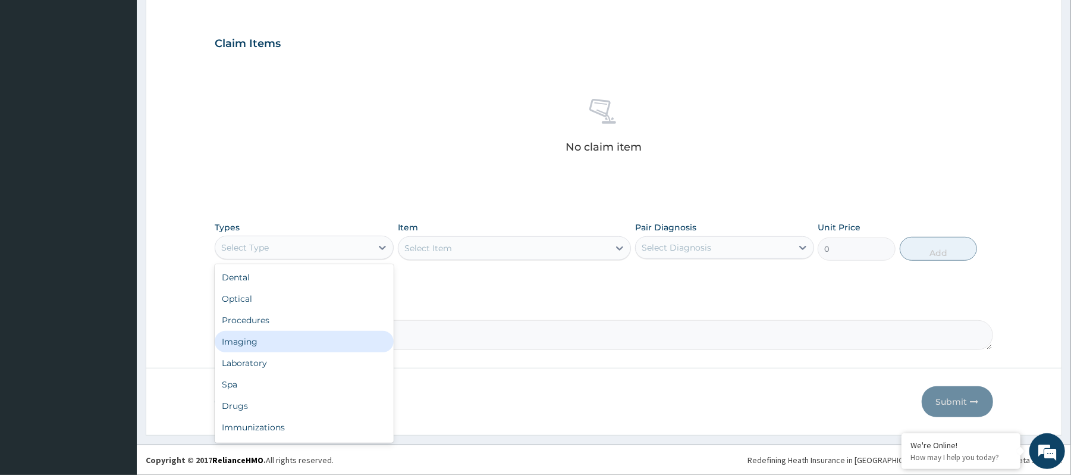
click at [234, 324] on div "Procedures" at bounding box center [304, 319] width 179 height 21
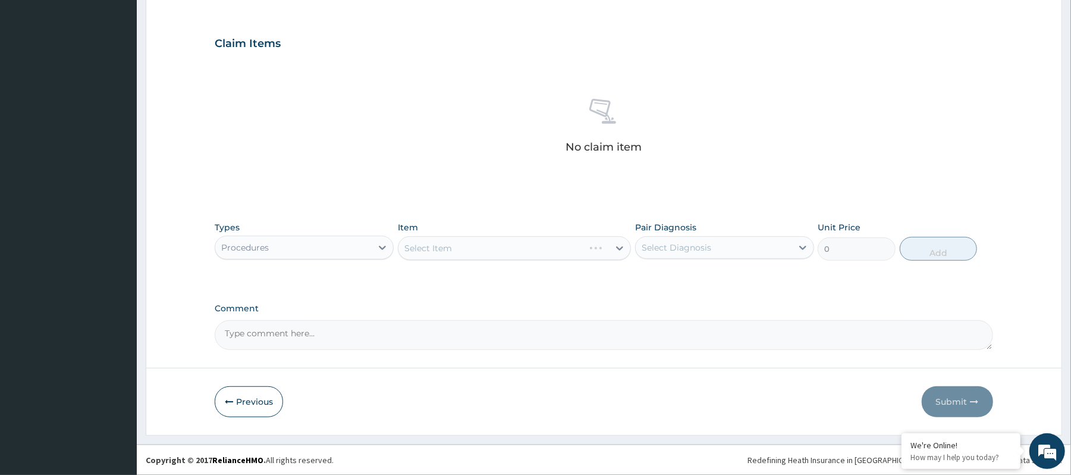
click at [470, 256] on div "Select Item" at bounding box center [514, 248] width 233 height 24
click at [474, 253] on div "Select Item" at bounding box center [514, 248] width 233 height 24
click at [477, 248] on div "Select Item" at bounding box center [492, 248] width 186 height 19
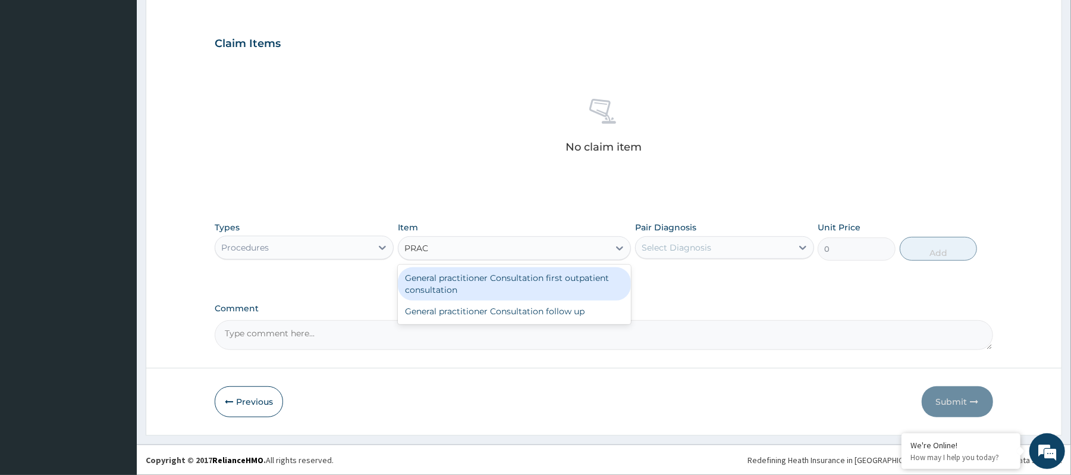
type input "PRACT"
click at [472, 284] on div "General practitioner Consultation first outpatient consultation" at bounding box center [514, 283] width 233 height 33
type input "3600"
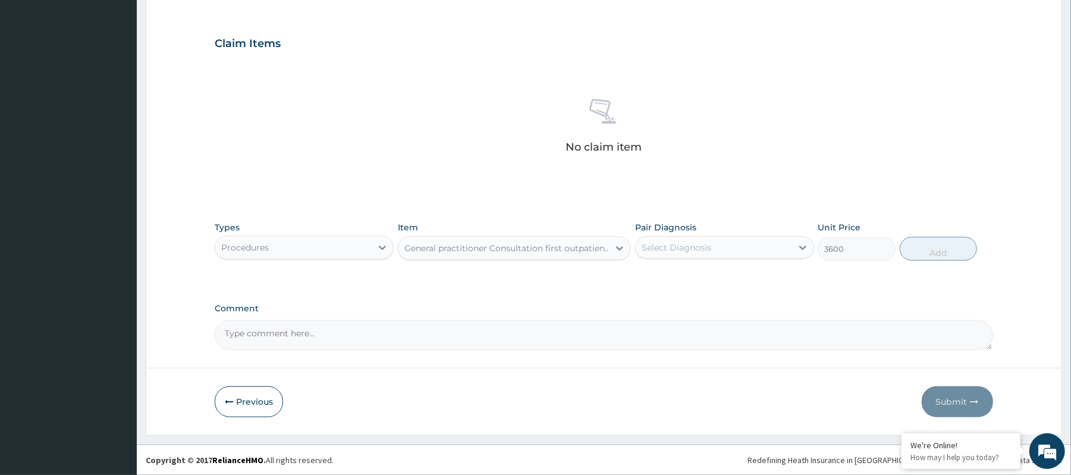
click at [772, 256] on div "Select Diagnosis" at bounding box center [714, 247] width 156 height 19
click at [763, 278] on div "Atopic dermatitis" at bounding box center [724, 278] width 179 height 24
checkbox input "true"
click at [957, 237] on button "Add" at bounding box center [939, 249] width 78 height 24
type input "0"
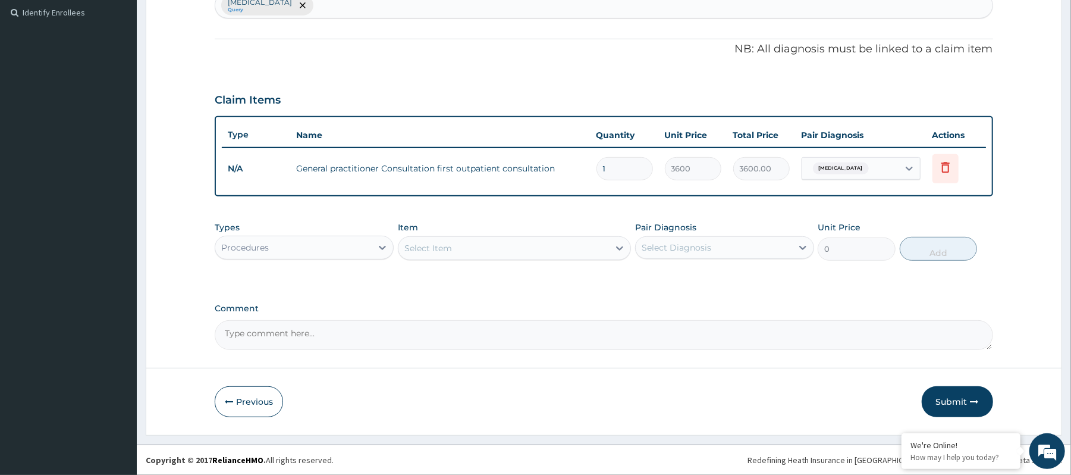
scroll to position [247, 0]
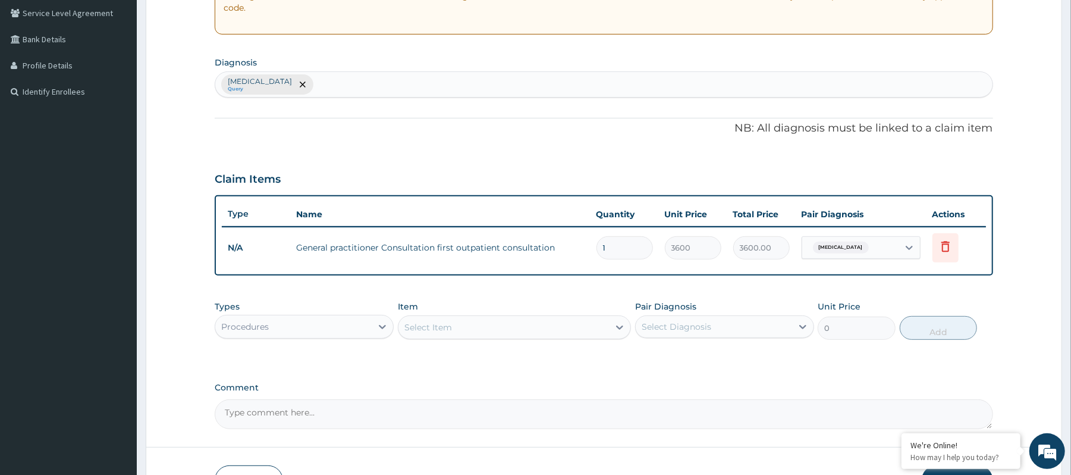
click at [419, 84] on div "Atopic dermatitis Query" at bounding box center [603, 84] width 777 height 25
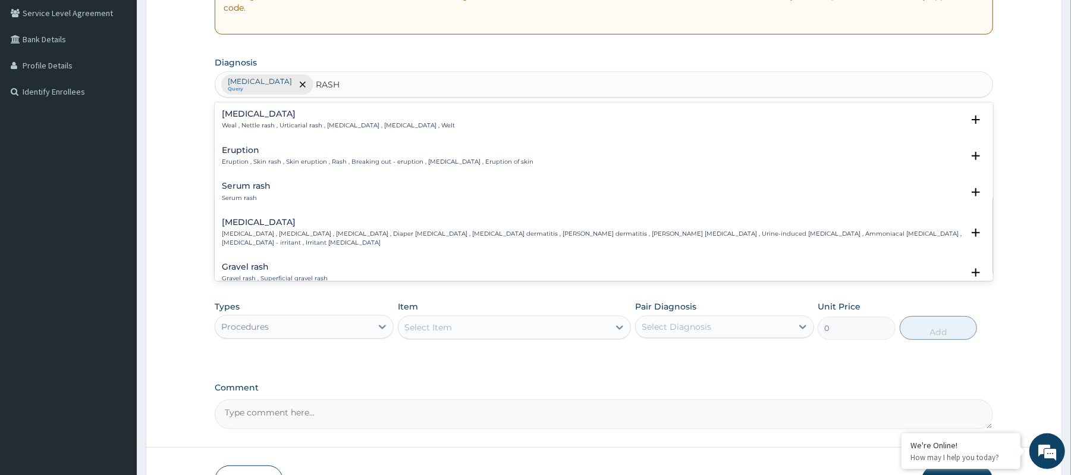
click at [317, 86] on input "RASH" at bounding box center [328, 85] width 25 height 12
click at [316, 86] on input "RASH" at bounding box center [328, 85] width 25 height 12
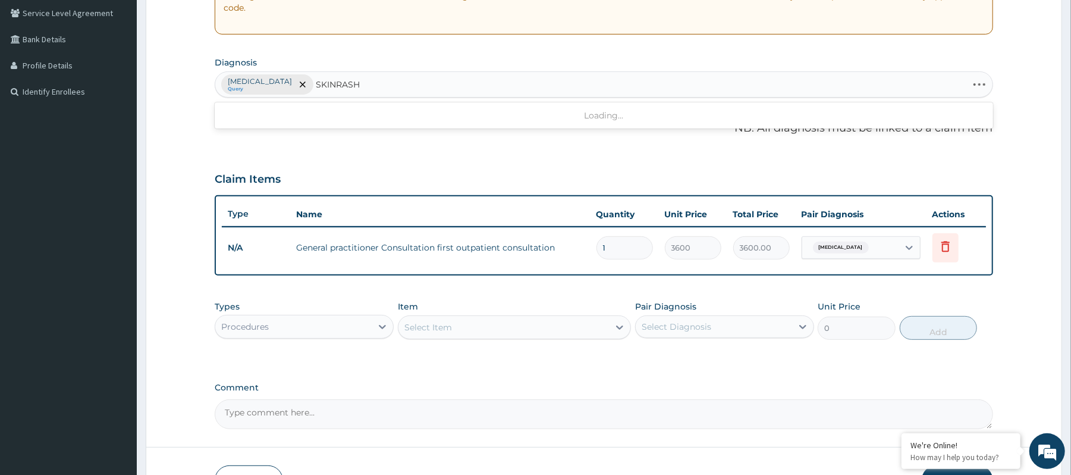
type input "SKIN RASH"
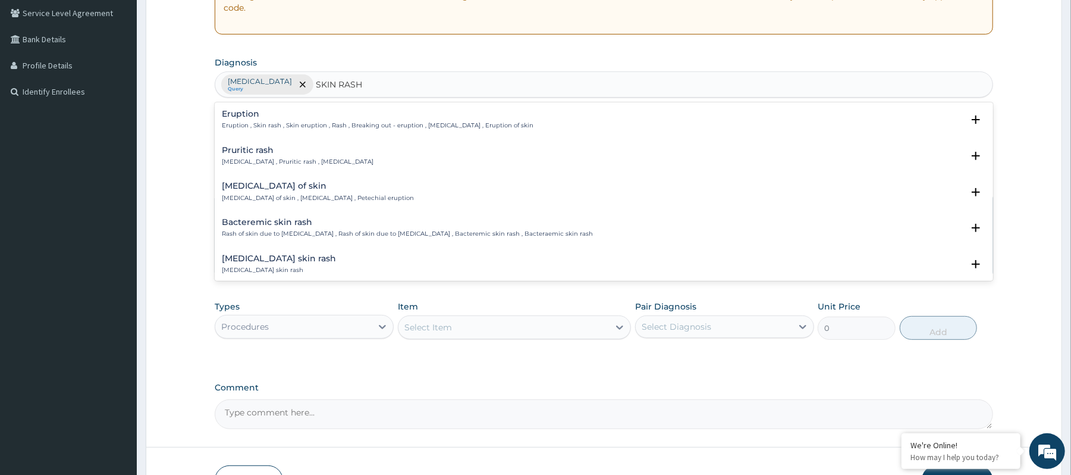
click at [314, 124] on p "Eruption , Skin rash , Skin eruption , Rash , Breaking out - eruption , Exanthe…" at bounding box center [378, 125] width 312 height 8
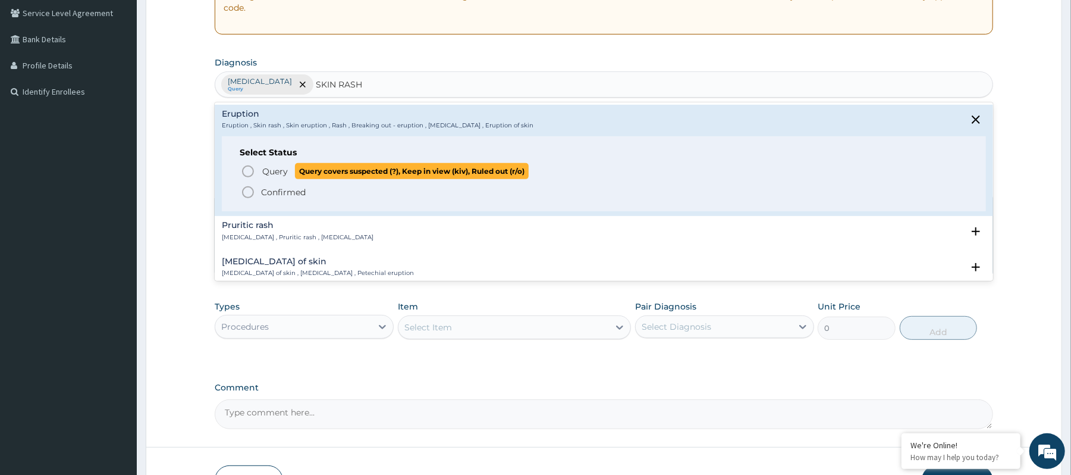
click at [301, 171] on span "Query covers suspected (?), Keep in view (kiv), Ruled out (r/o)" at bounding box center [412, 171] width 234 height 16
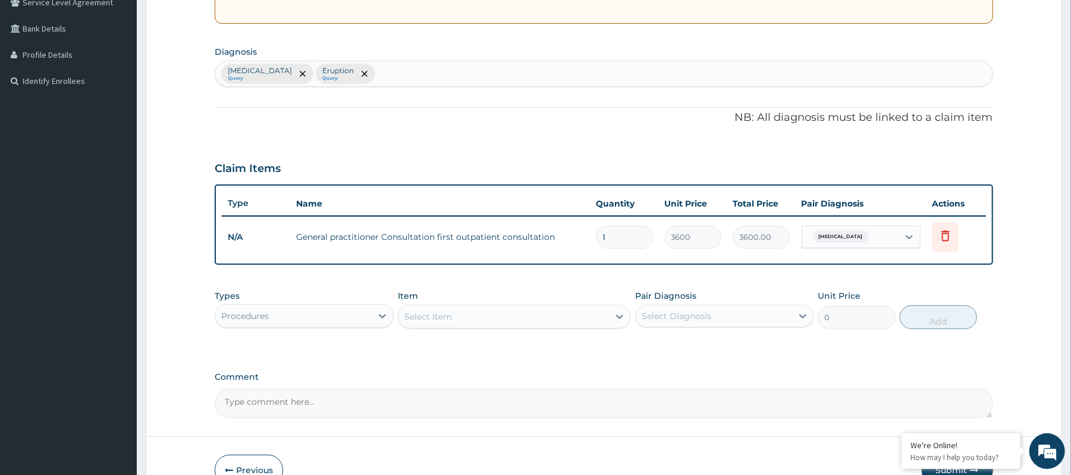
scroll to position [327, 0]
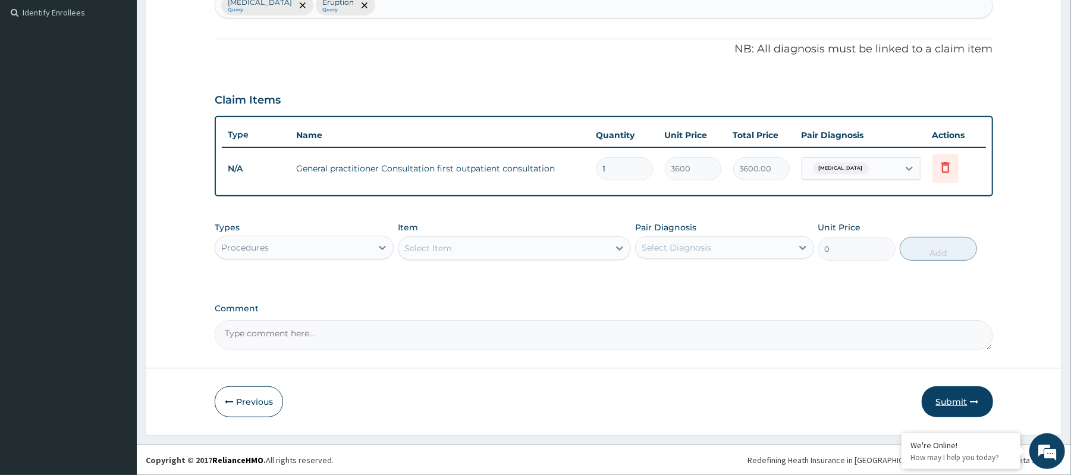
click at [958, 395] on button "Submit" at bounding box center [957, 401] width 71 height 31
click at [869, 158] on div "Atopic dermatitis" at bounding box center [851, 168] width 96 height 20
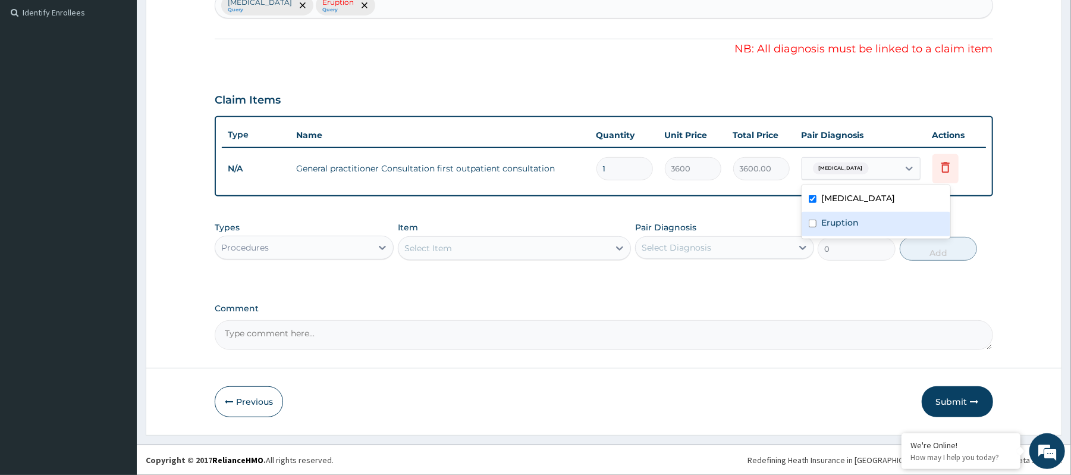
click at [835, 220] on label "Eruption" at bounding box center [840, 223] width 37 height 12
checkbox input "true"
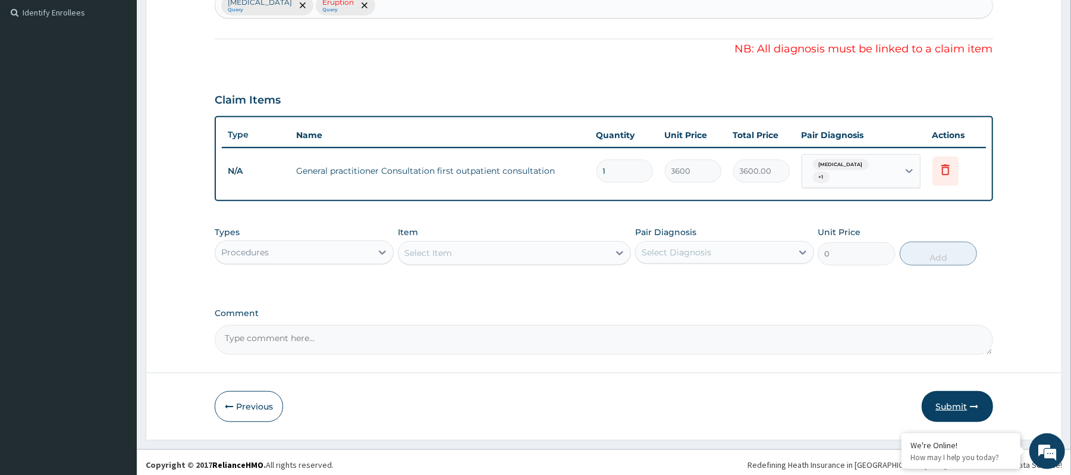
click at [941, 400] on button "Submit" at bounding box center [957, 406] width 71 height 31
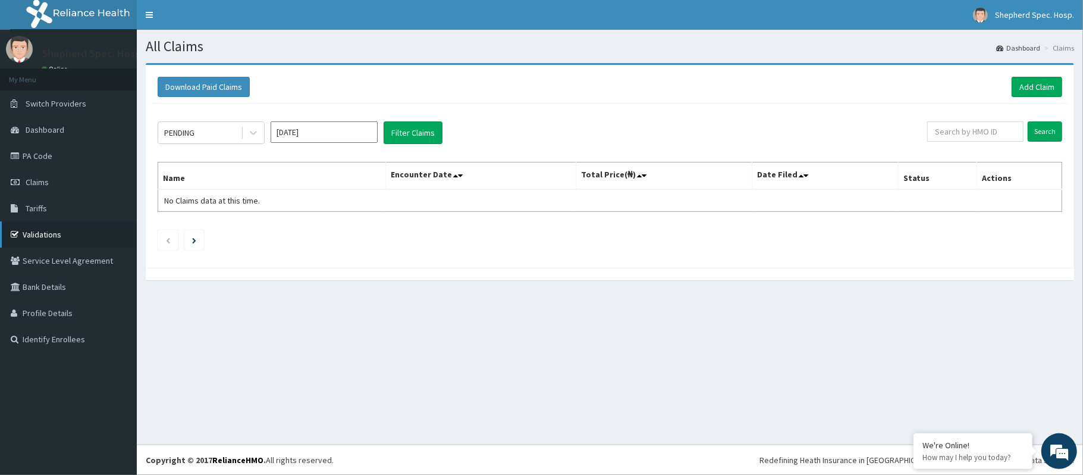
click at [19, 231] on icon at bounding box center [17, 234] width 12 height 8
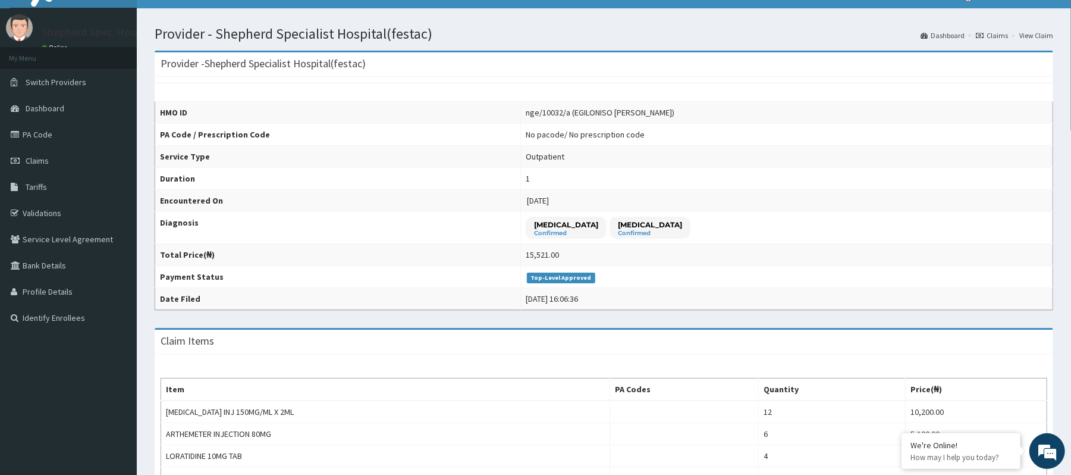
scroll to position [17, 0]
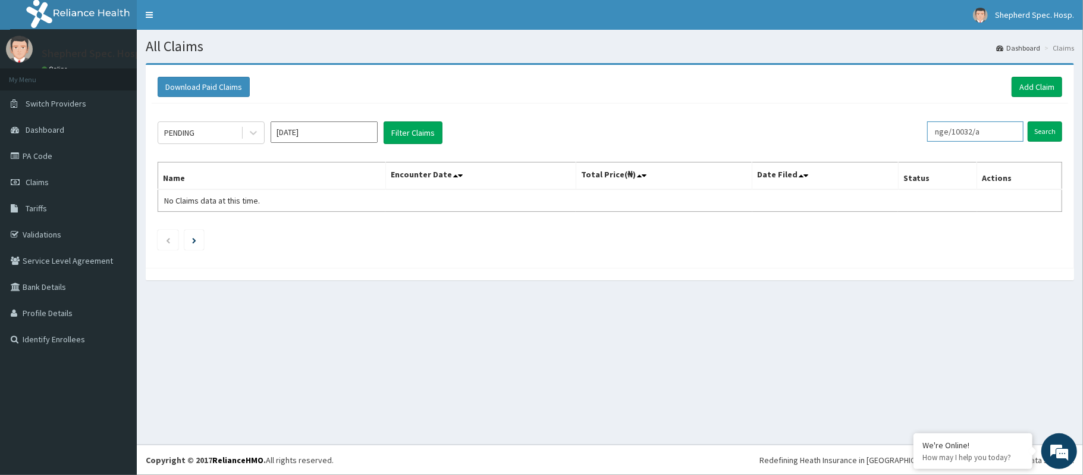
drag, startPoint x: 995, startPoint y: 129, endPoint x: 862, endPoint y: 131, distance: 132.7
click at [862, 131] on div "PENDING [DATE] Filter Claims nge/10032/a Search" at bounding box center [610, 132] width 905 height 23
paste input "OPN/10038/A"
type input "OPN/10038/A"
drag, startPoint x: 1020, startPoint y: 132, endPoint x: 1033, endPoint y: 132, distance: 13.7
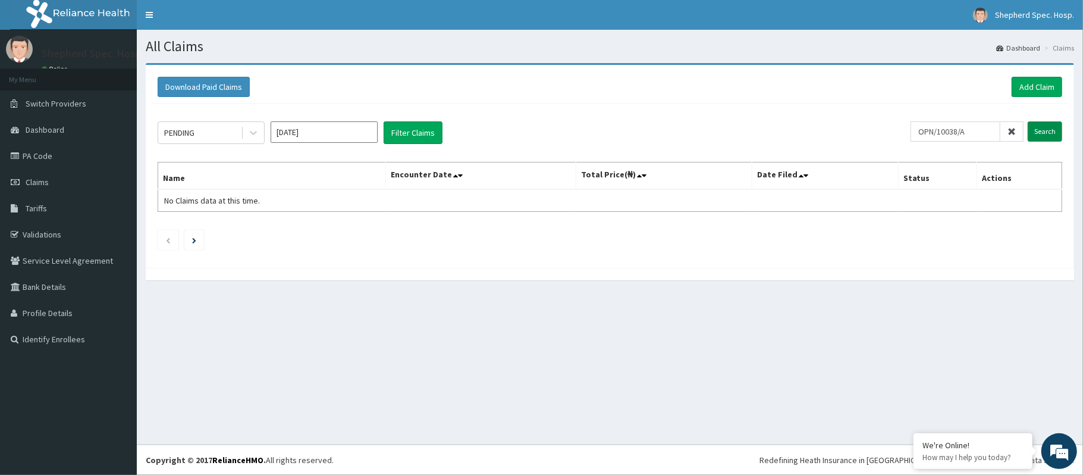
click at [1021, 132] on span at bounding box center [1012, 131] width 23 height 20
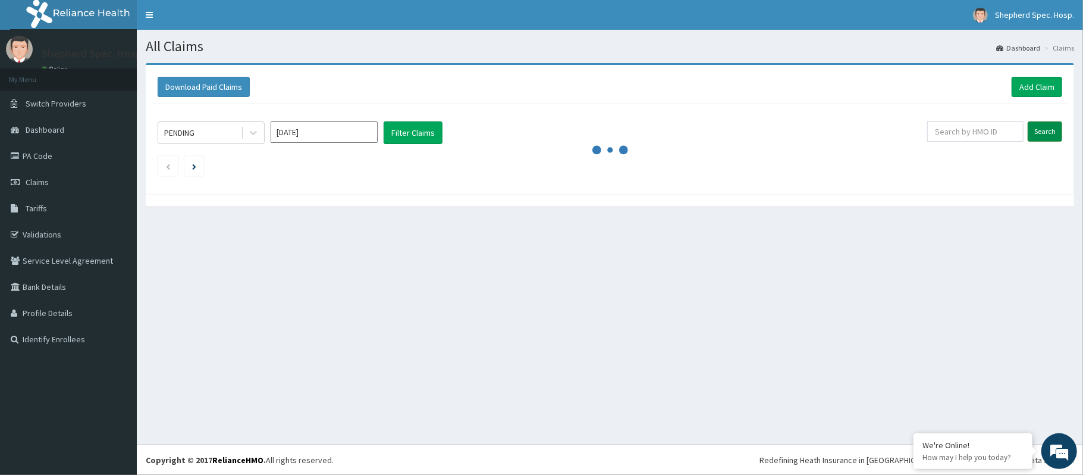
click at [1034, 132] on input "Search" at bounding box center [1045, 131] width 35 height 20
click at [1003, 134] on input "text" at bounding box center [975, 131] width 96 height 20
paste input "OPN/10038/A"
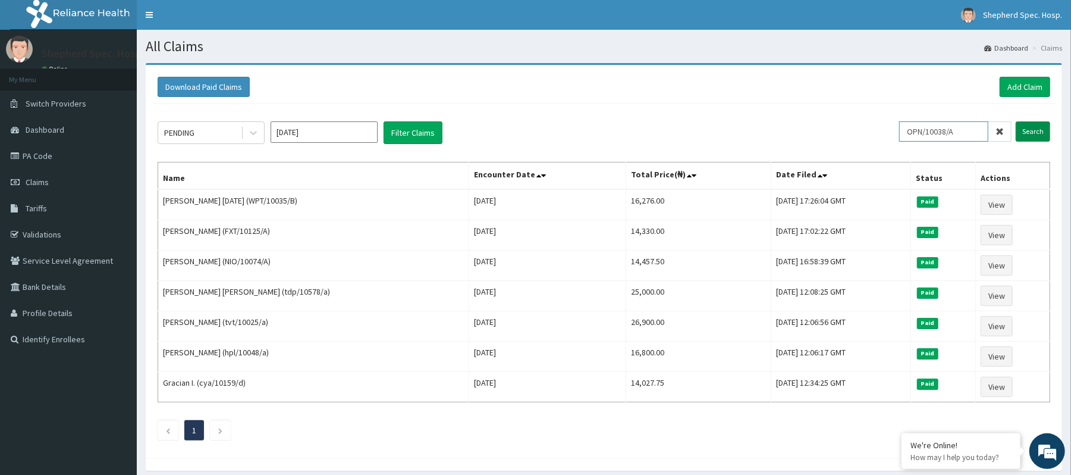
type input "OPN/10038/A"
click at [1036, 132] on input "Search" at bounding box center [1033, 131] width 35 height 20
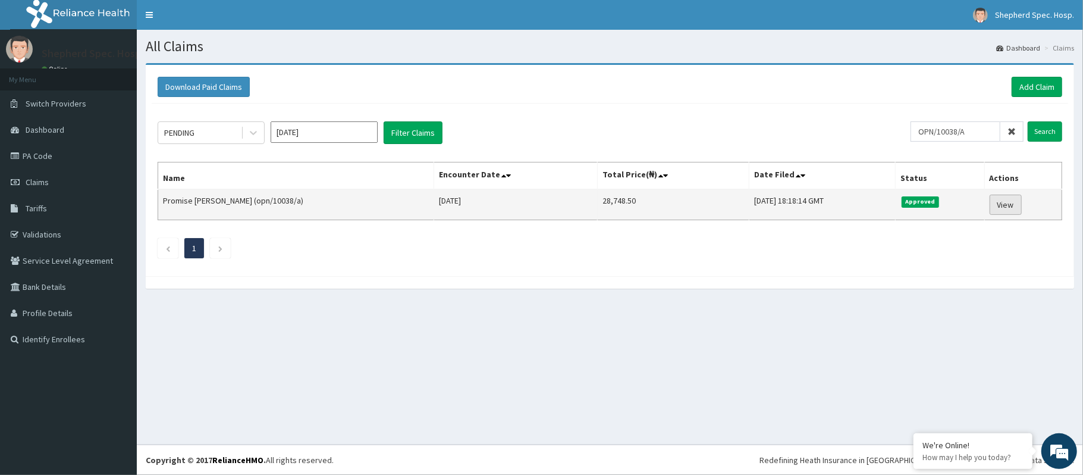
click at [1007, 212] on link "View" at bounding box center [1006, 205] width 32 height 20
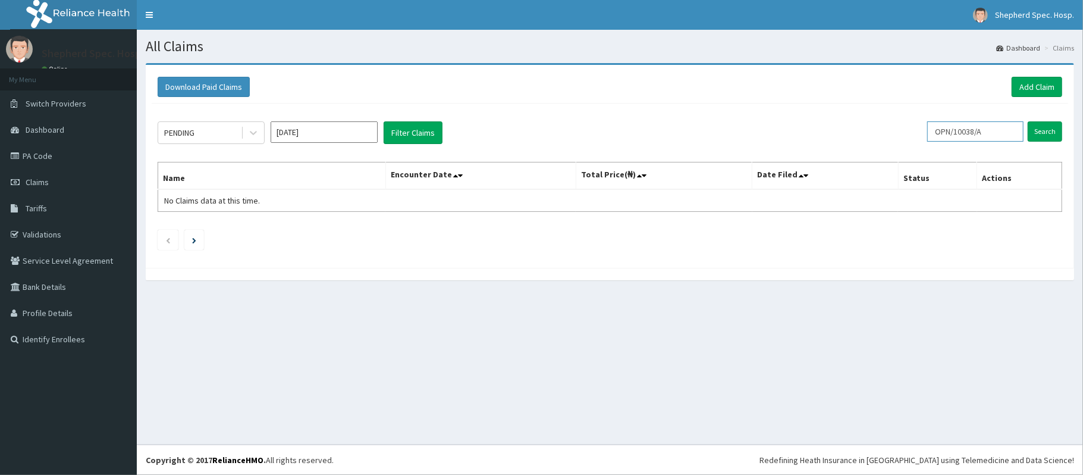
drag, startPoint x: 0, startPoint y: 0, endPoint x: 998, endPoint y: 131, distance: 1006.8
click at [976, 129] on input "OPN/10038/A" at bounding box center [975, 131] width 96 height 20
drag, startPoint x: 1005, startPoint y: 132, endPoint x: 911, endPoint y: 120, distance: 94.8
click at [911, 120] on div "PENDING [DATE] Filter Claims OPN/10038/A Search Name Encounter Date Total Price…" at bounding box center [610, 183] width 917 height 158
paste input "SEH/10044/C"
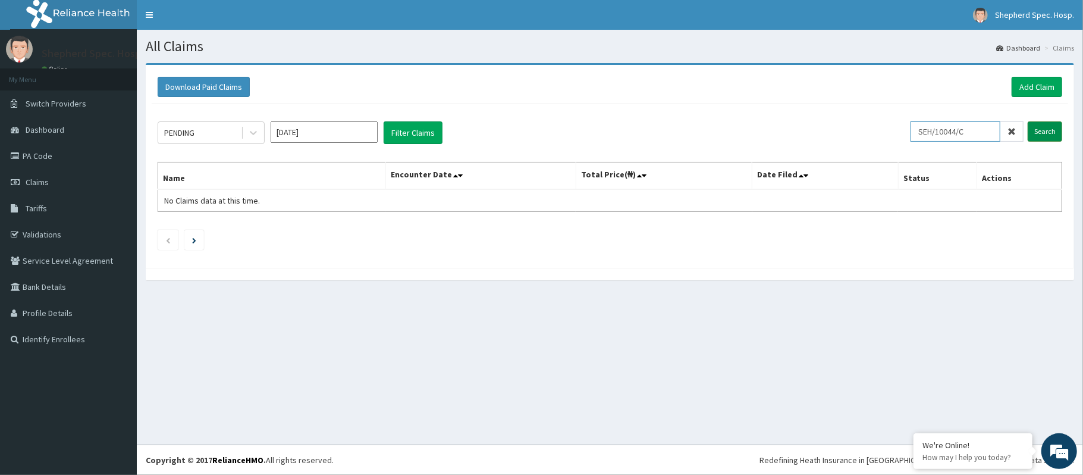
type input "SEH/10044/C"
click at [1046, 130] on input "Search" at bounding box center [1045, 131] width 35 height 20
